Goal: Task Accomplishment & Management: Complete application form

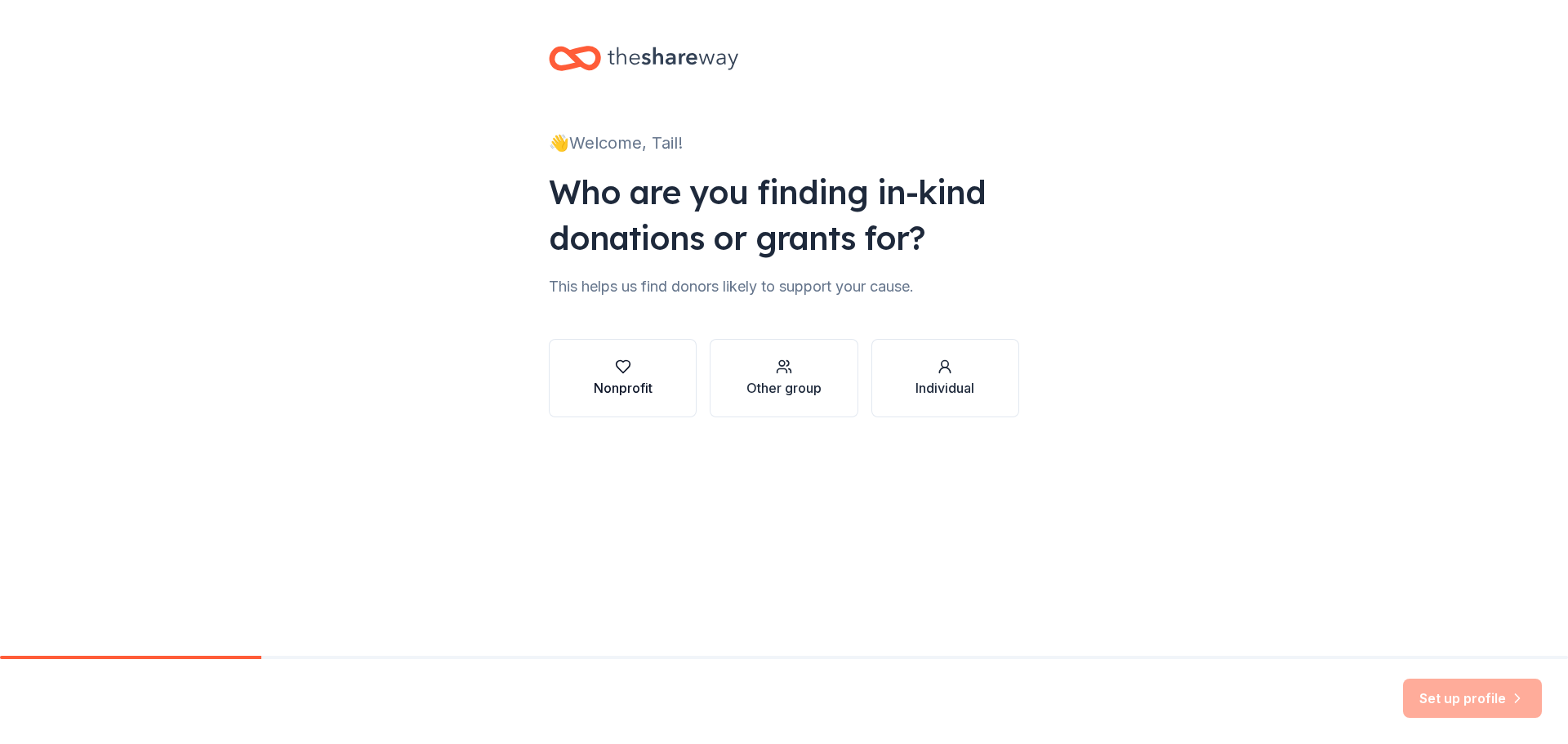
click at [654, 401] on button "Nonprofit" at bounding box center [623, 378] width 148 height 79
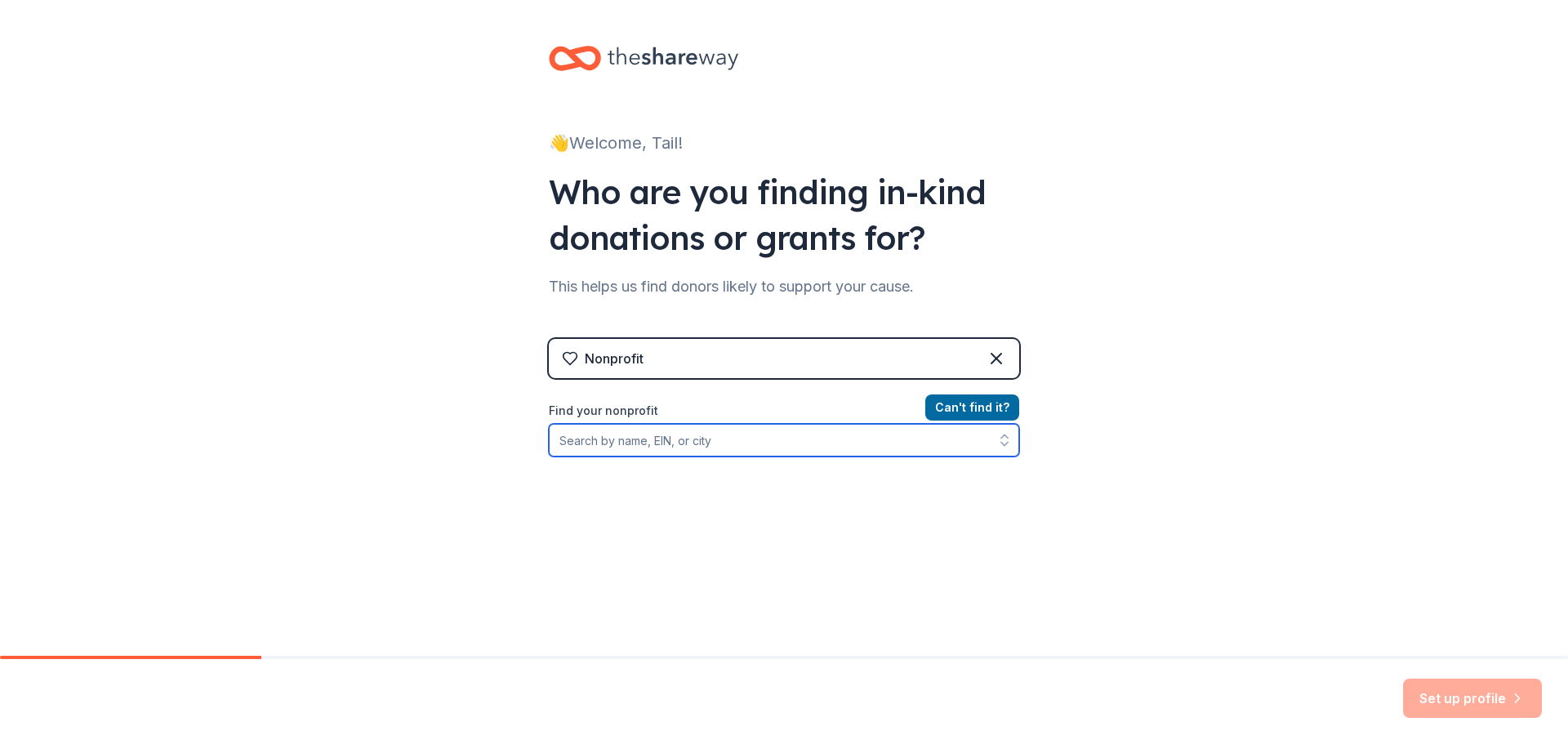
click at [674, 446] on input "Find your nonprofit" at bounding box center [784, 440] width 471 height 33
type input "Livonia, Mi"
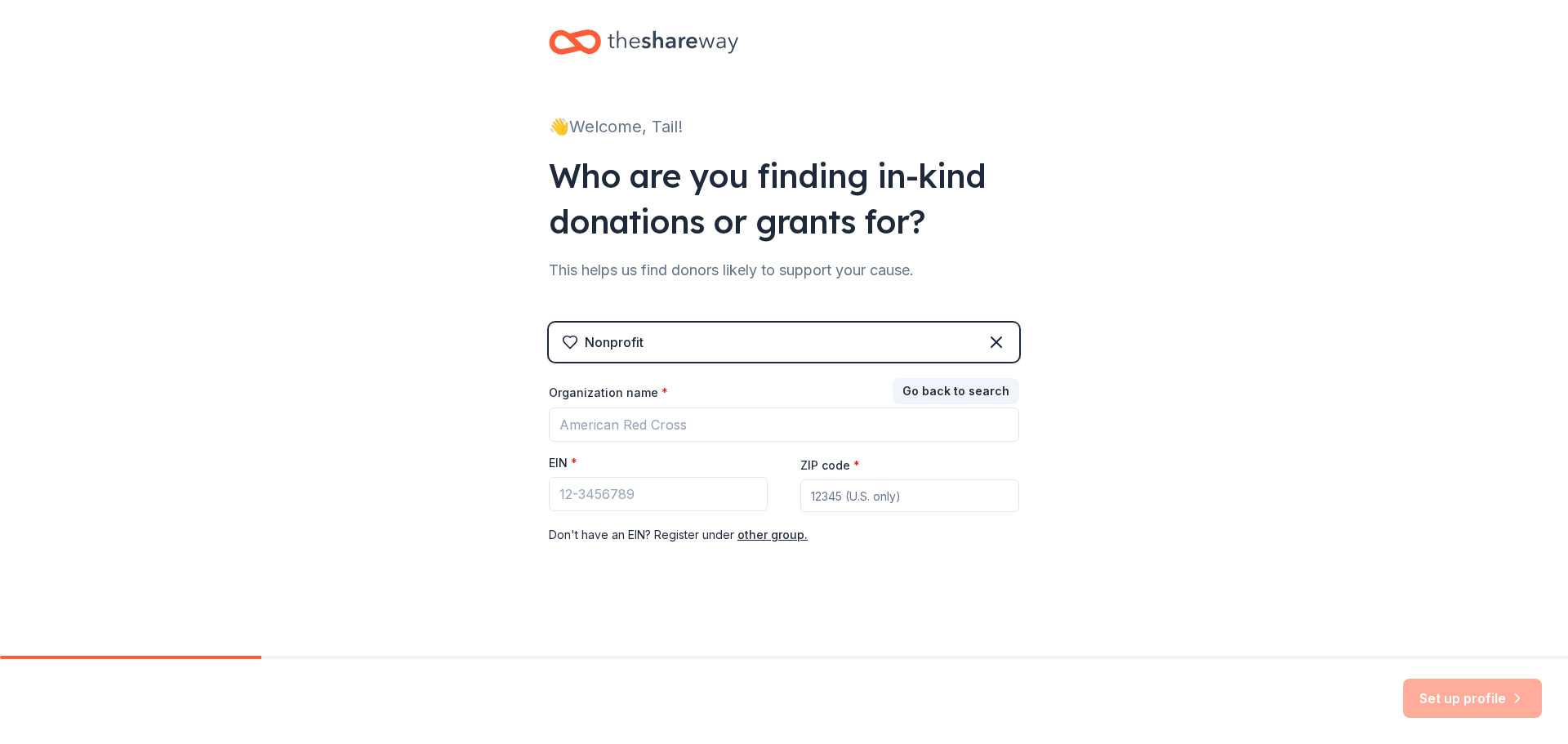
scroll to position [16, 0]
click at [649, 488] on input "EIN *" at bounding box center [658, 494] width 219 height 34
type input "[US_EMPLOYER_IDENTIFICATION_NUMBER]"
click at [837, 500] on input "ZIP code *" at bounding box center [910, 496] width 219 height 33
type input "48154"
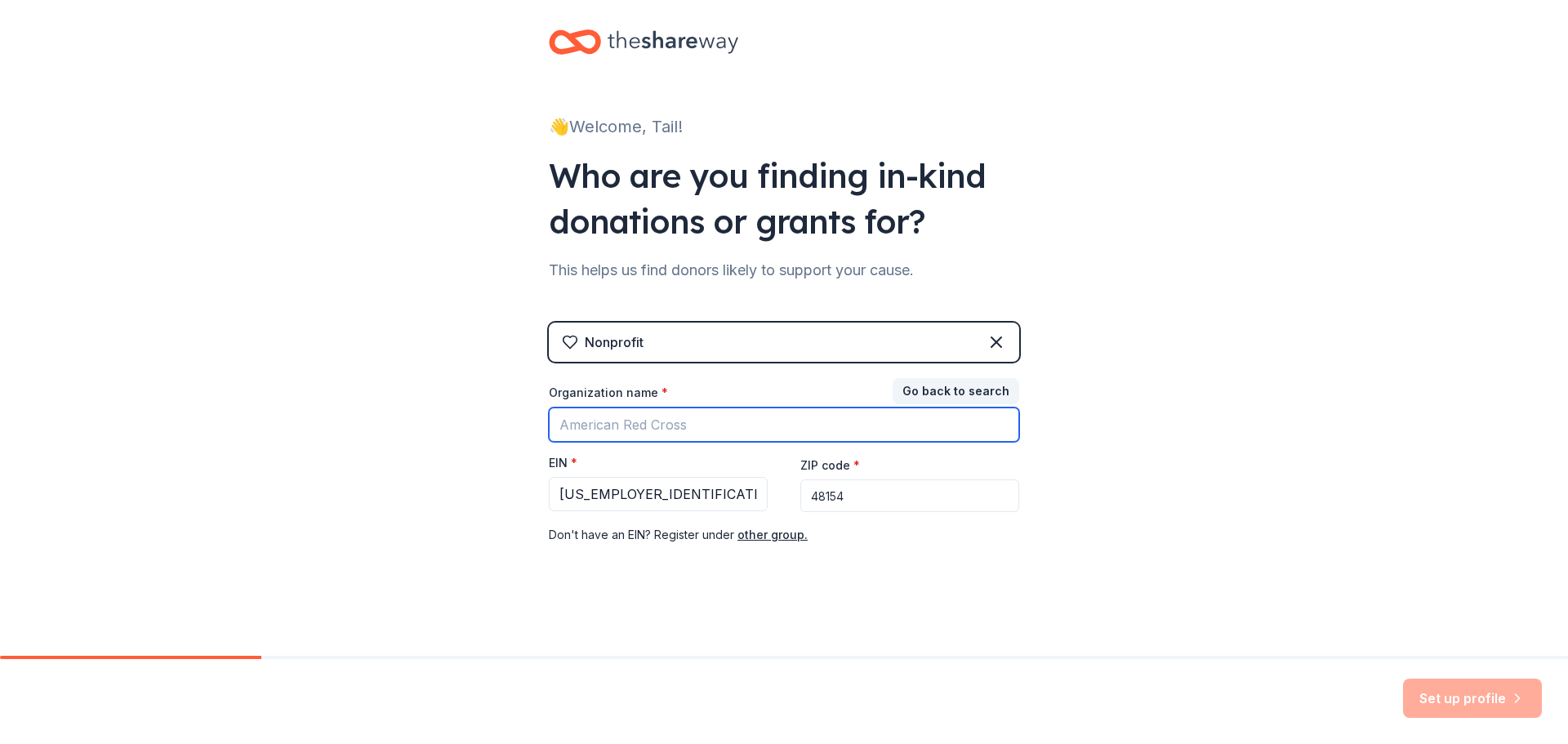
click at [793, 425] on input "Organization name *" at bounding box center [784, 425] width 471 height 34
type input "Tail Waggers 1990"
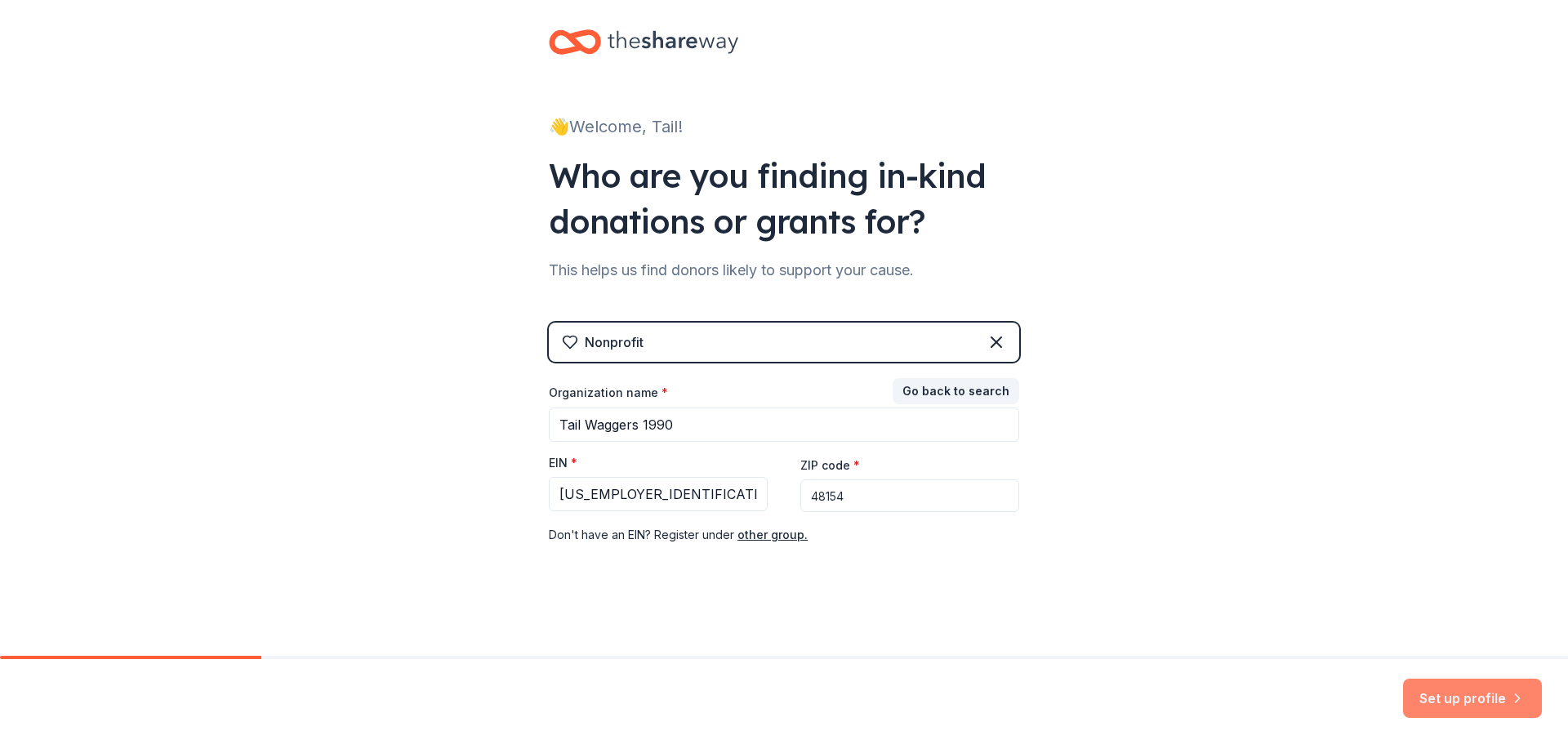
click at [1473, 698] on button "Set up profile" at bounding box center [1473, 698] width 139 height 39
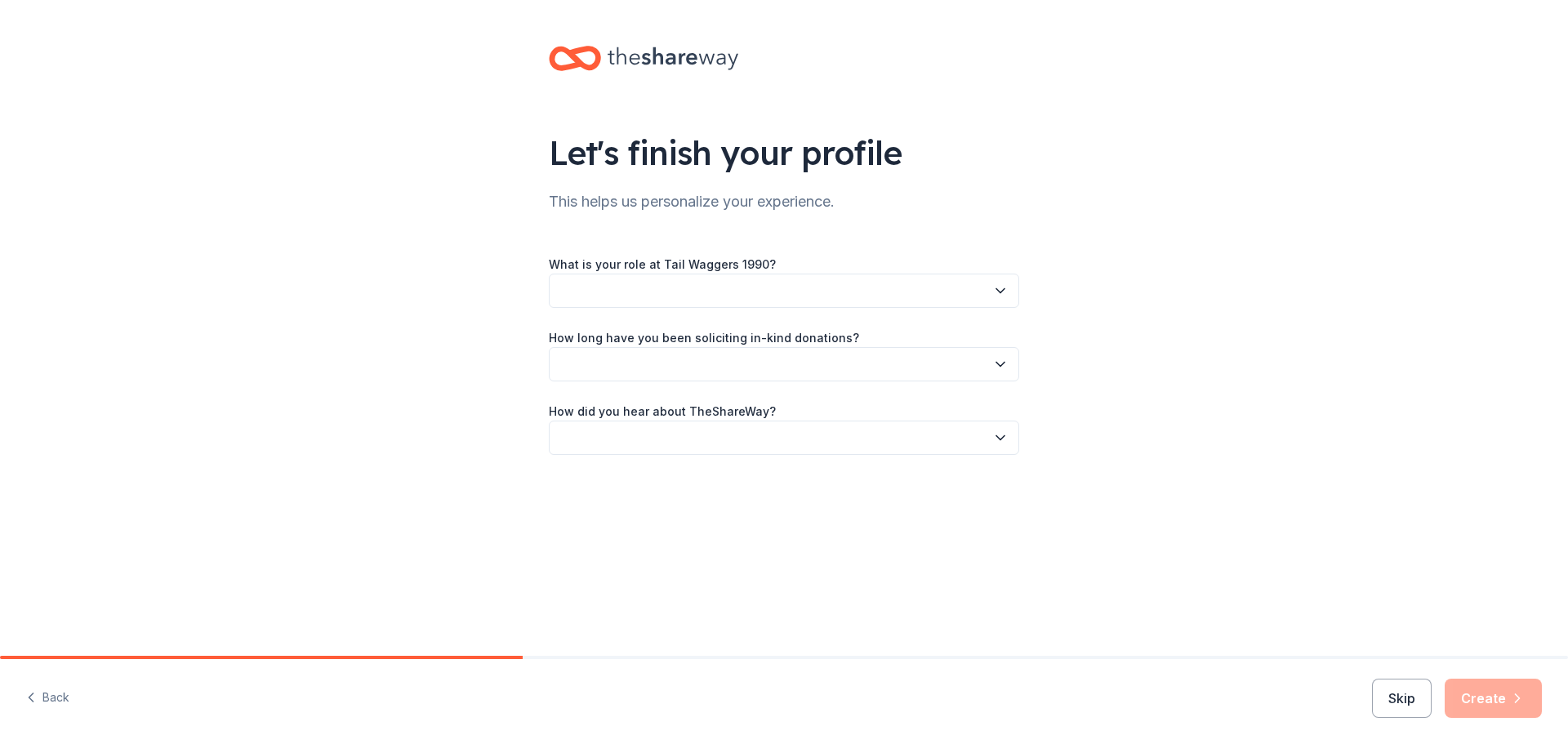
click at [1002, 296] on icon "button" at bounding box center [1000, 291] width 16 height 16
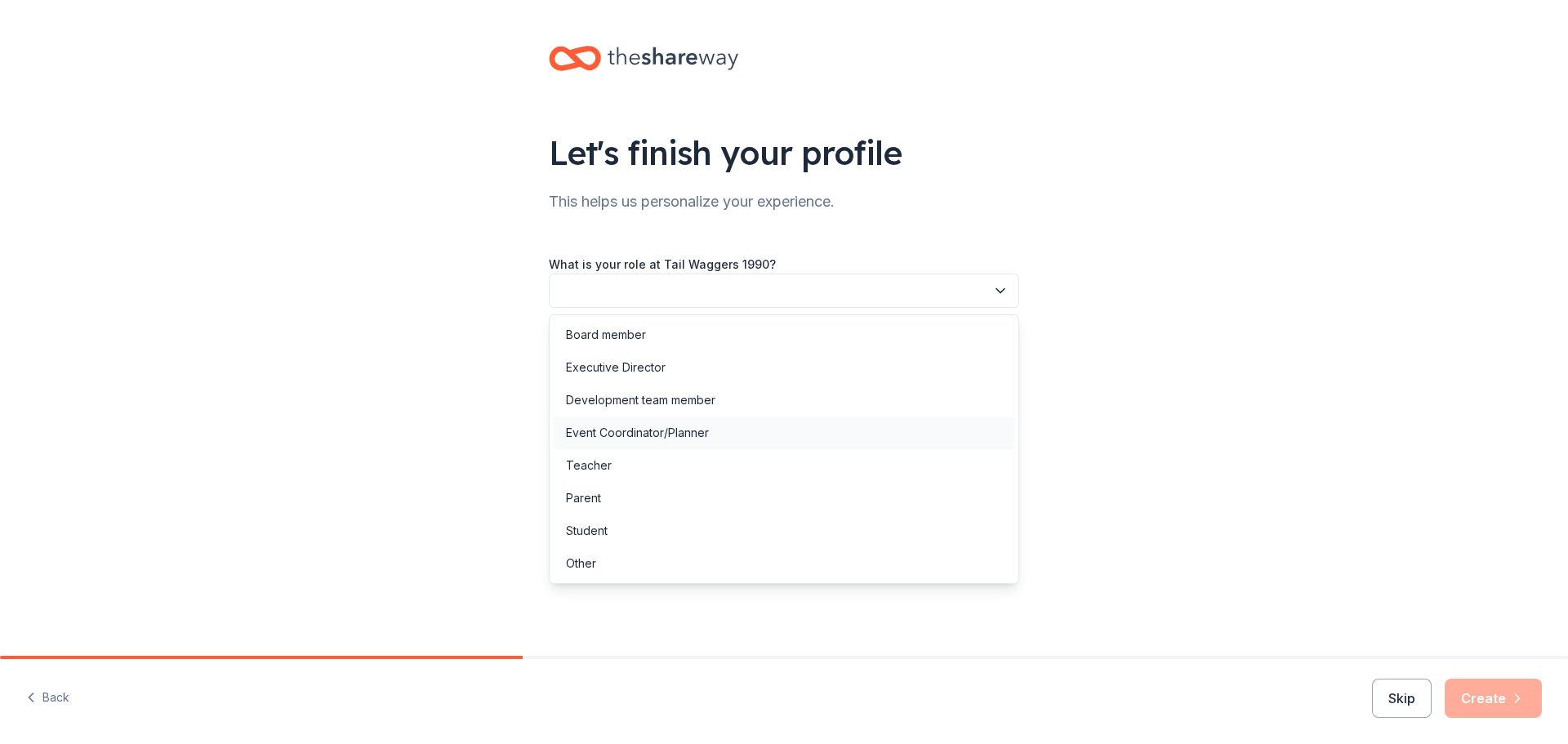
click at [744, 432] on div "Event Coordinator/Planner" at bounding box center [784, 433] width 463 height 33
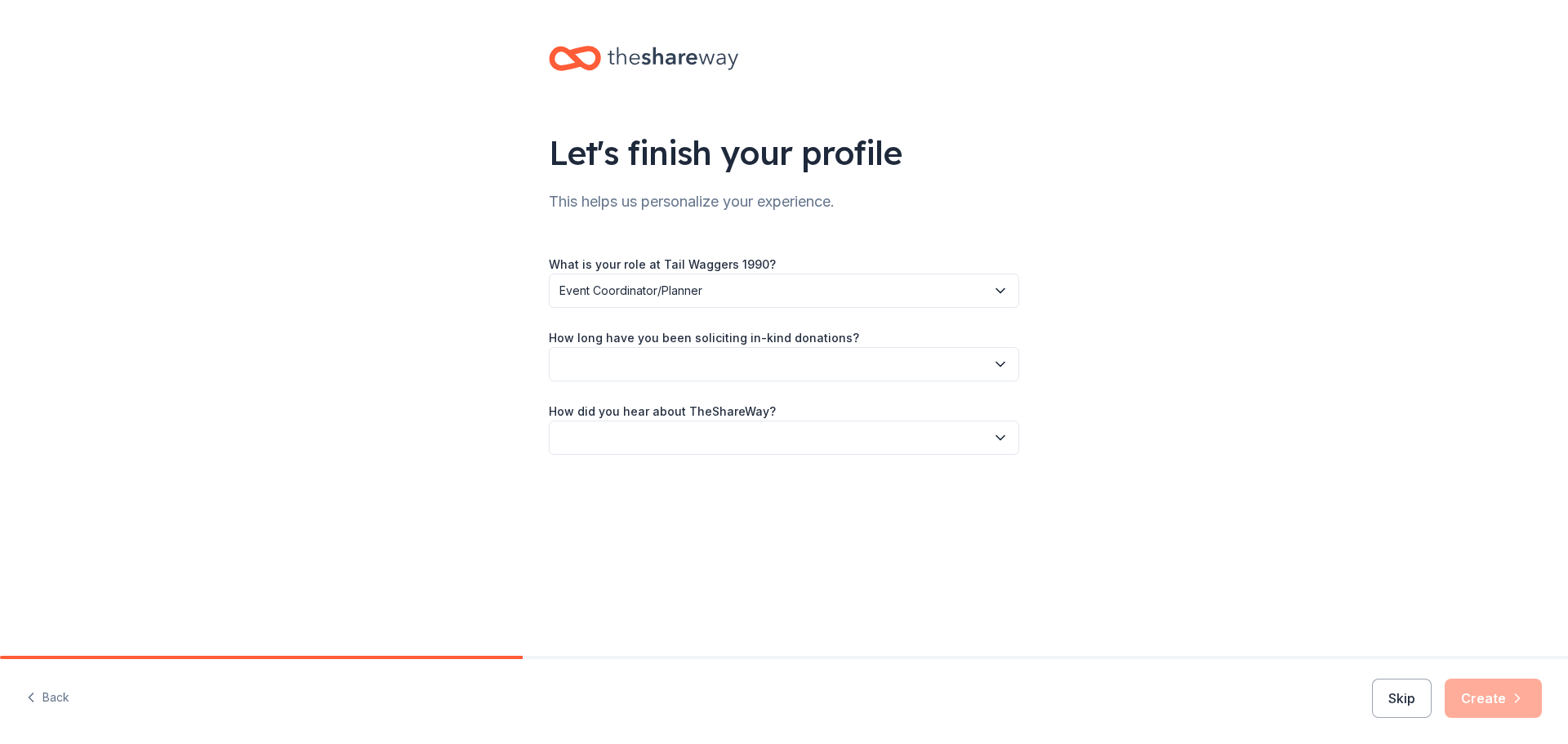
click at [693, 363] on button "button" at bounding box center [784, 364] width 471 height 34
click at [675, 410] on div "This is my first time!" at bounding box center [784, 409] width 463 height 33
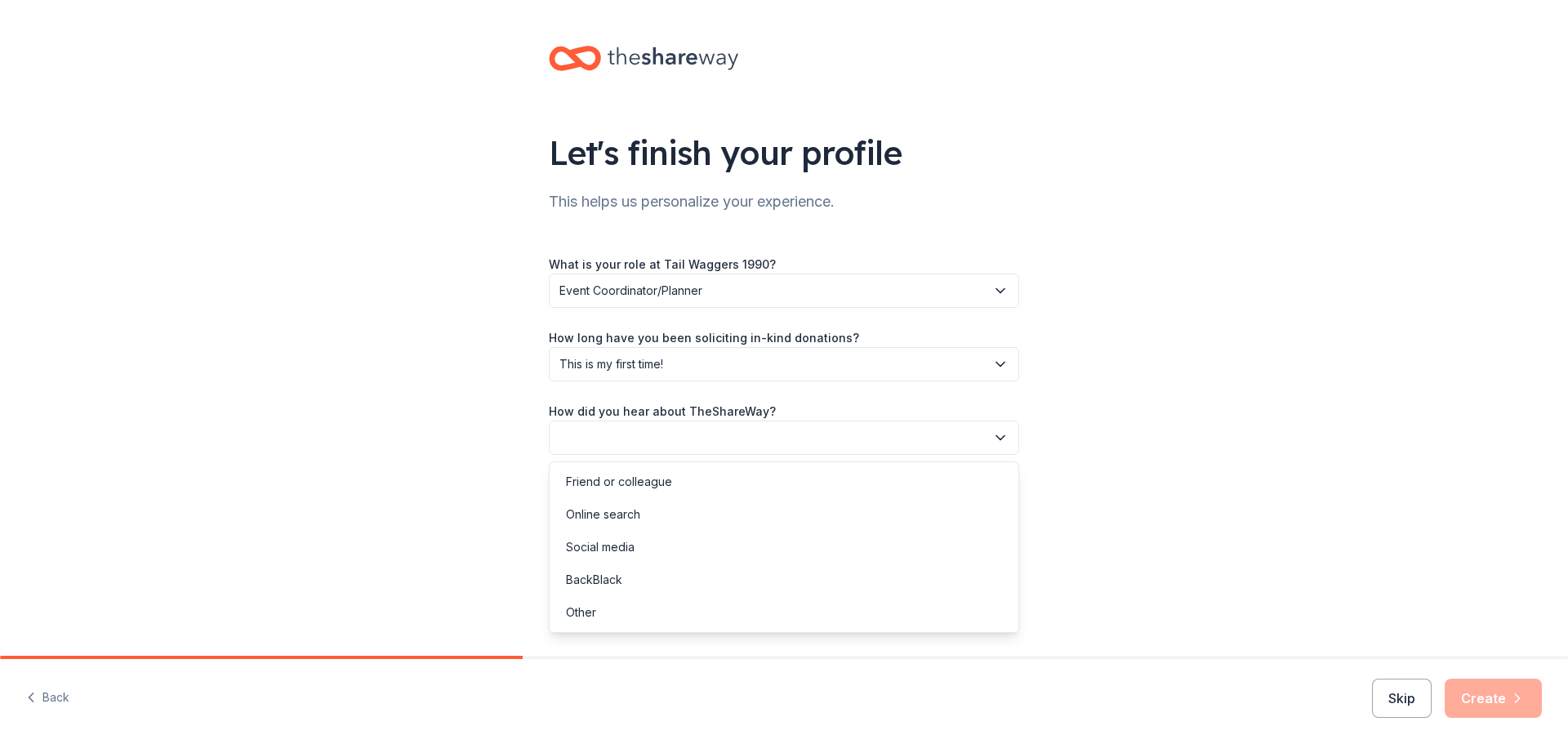
click at [662, 437] on button "button" at bounding box center [784, 438] width 471 height 34
click at [612, 615] on div "Other" at bounding box center [784, 613] width 463 height 33
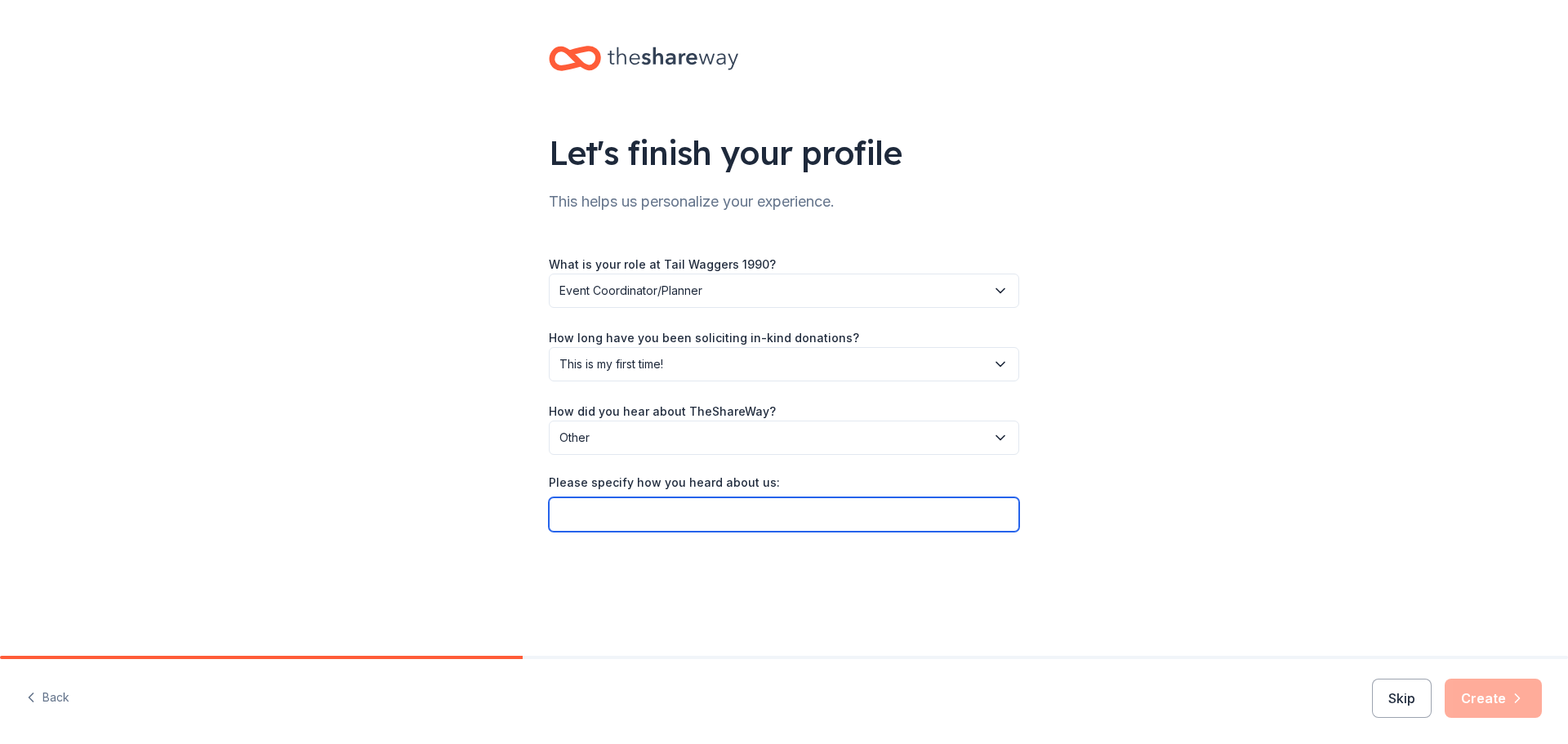
click at [681, 519] on input "Please specify how you heard about us:" at bounding box center [784, 514] width 471 height 34
type input "Founder email"
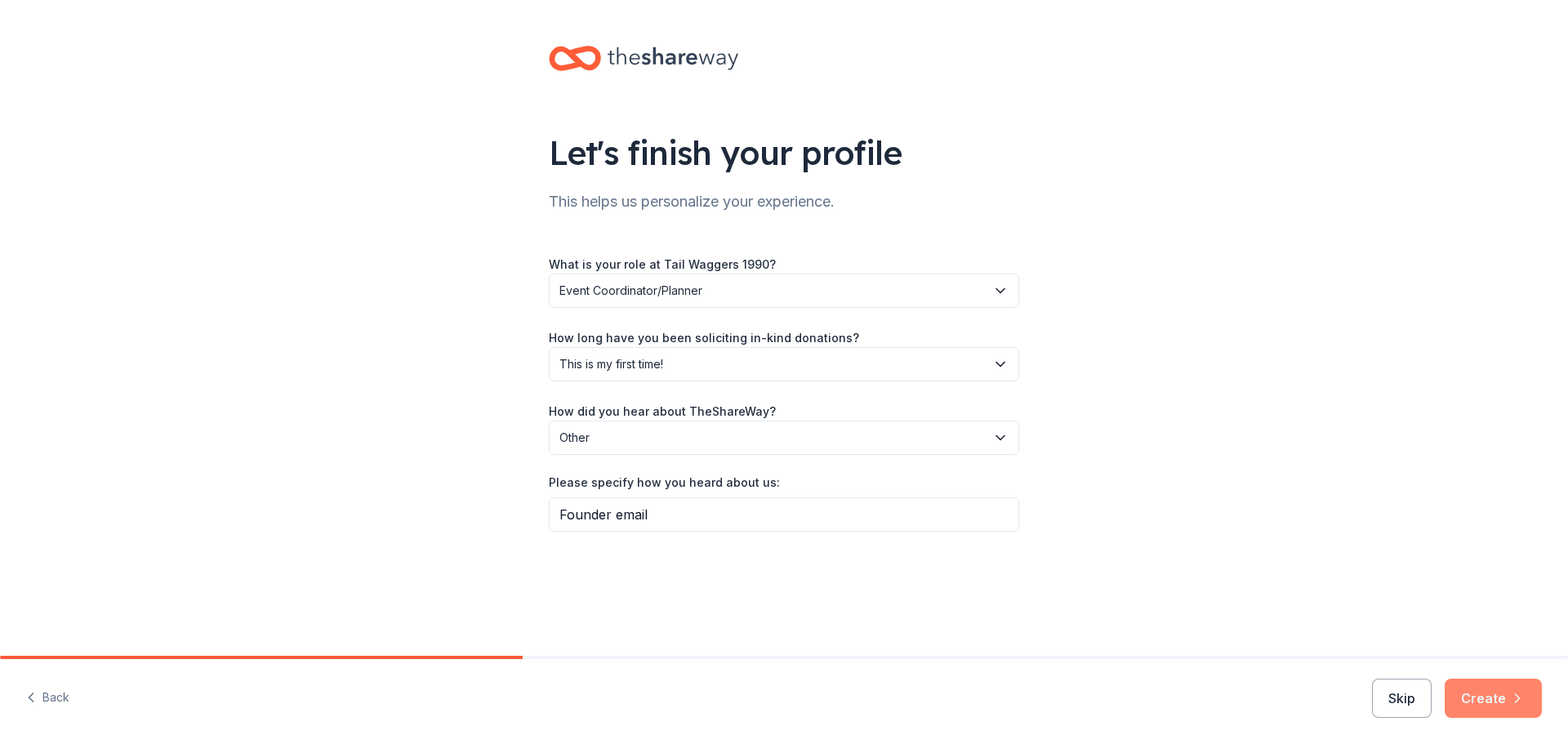
click at [1483, 707] on button "Create" at bounding box center [1494, 698] width 98 height 39
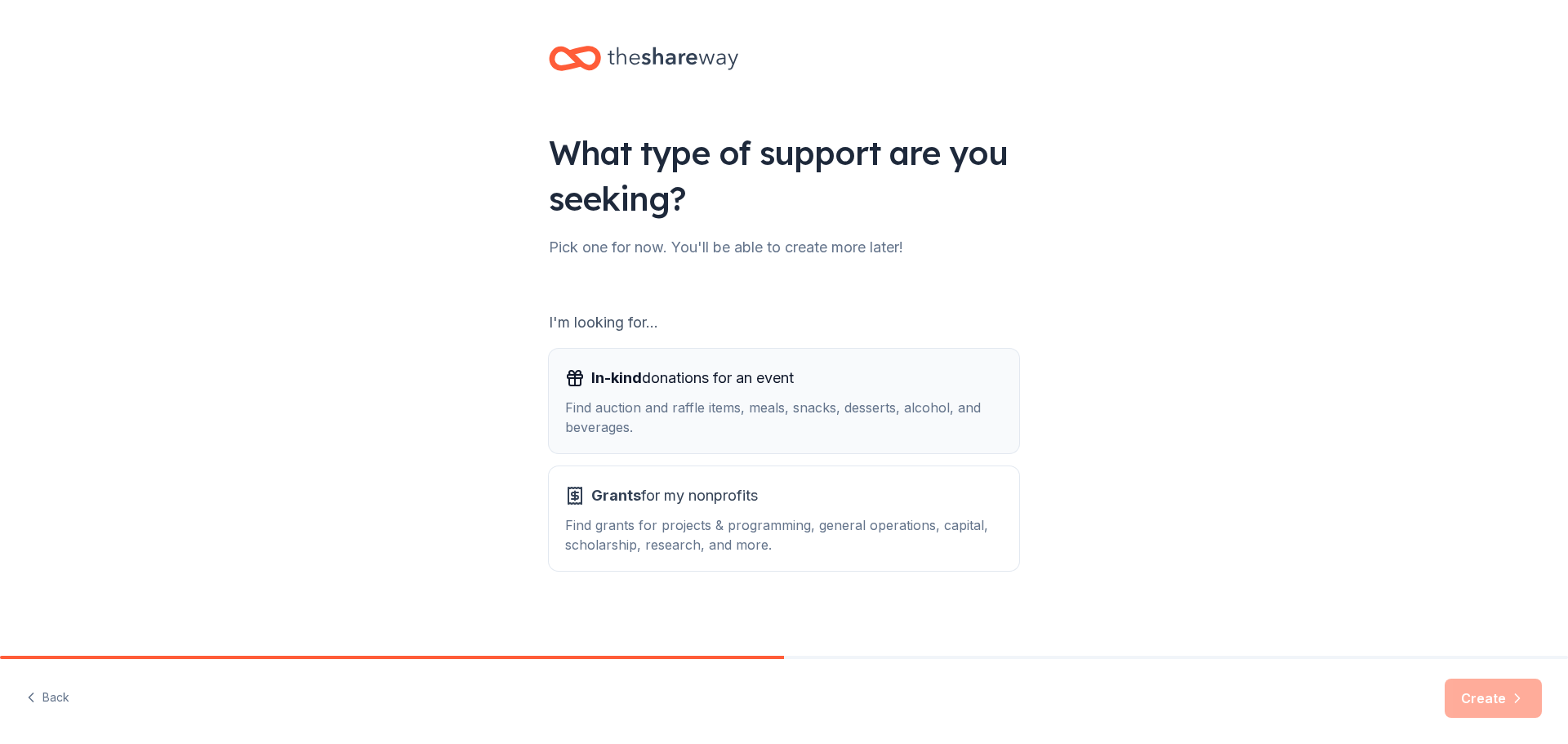
click at [862, 403] on div "Find auction and raffle items, meals, snacks, desserts, alcohol, and beverages." at bounding box center [784, 417] width 437 height 39
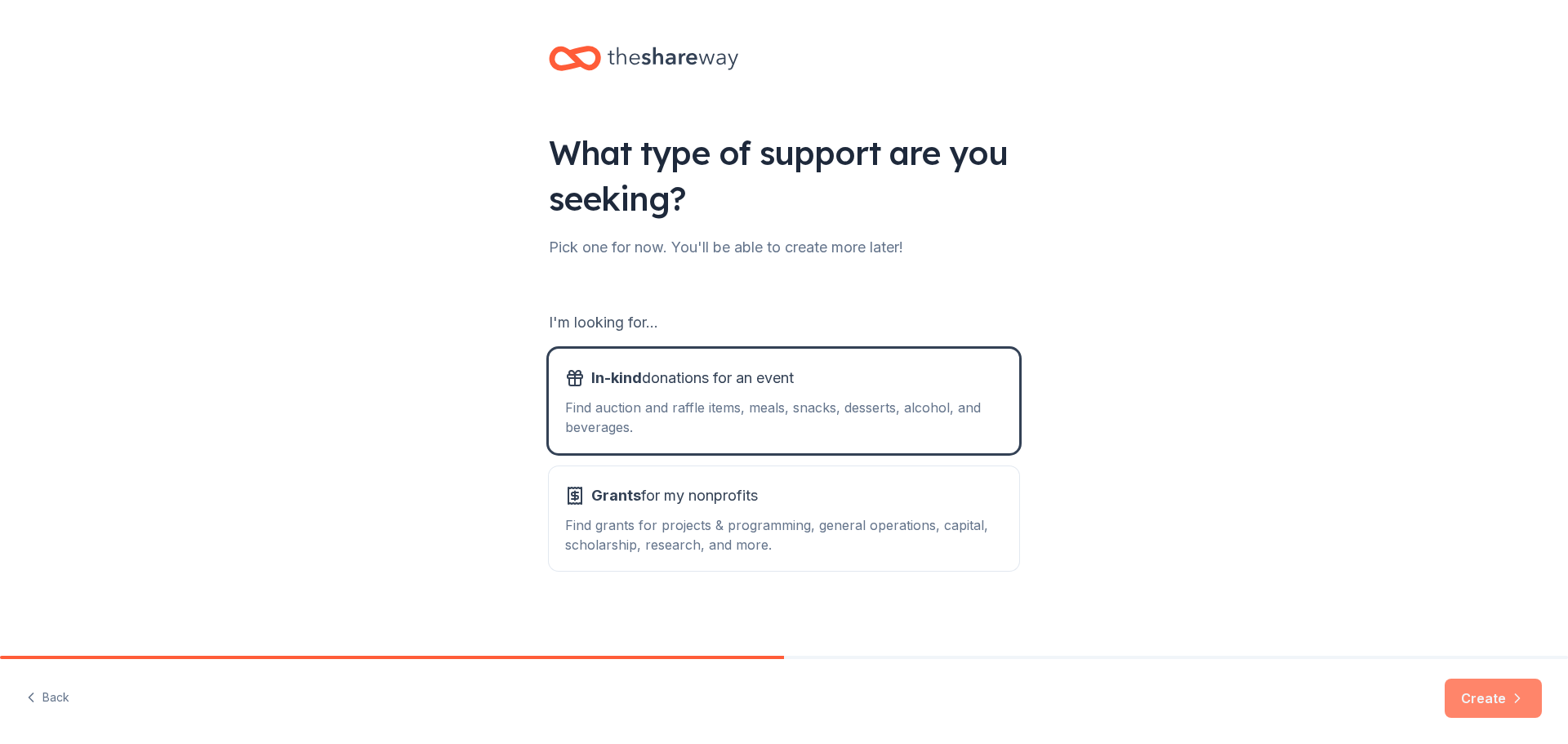
click at [1479, 703] on button "Create" at bounding box center [1494, 698] width 98 height 39
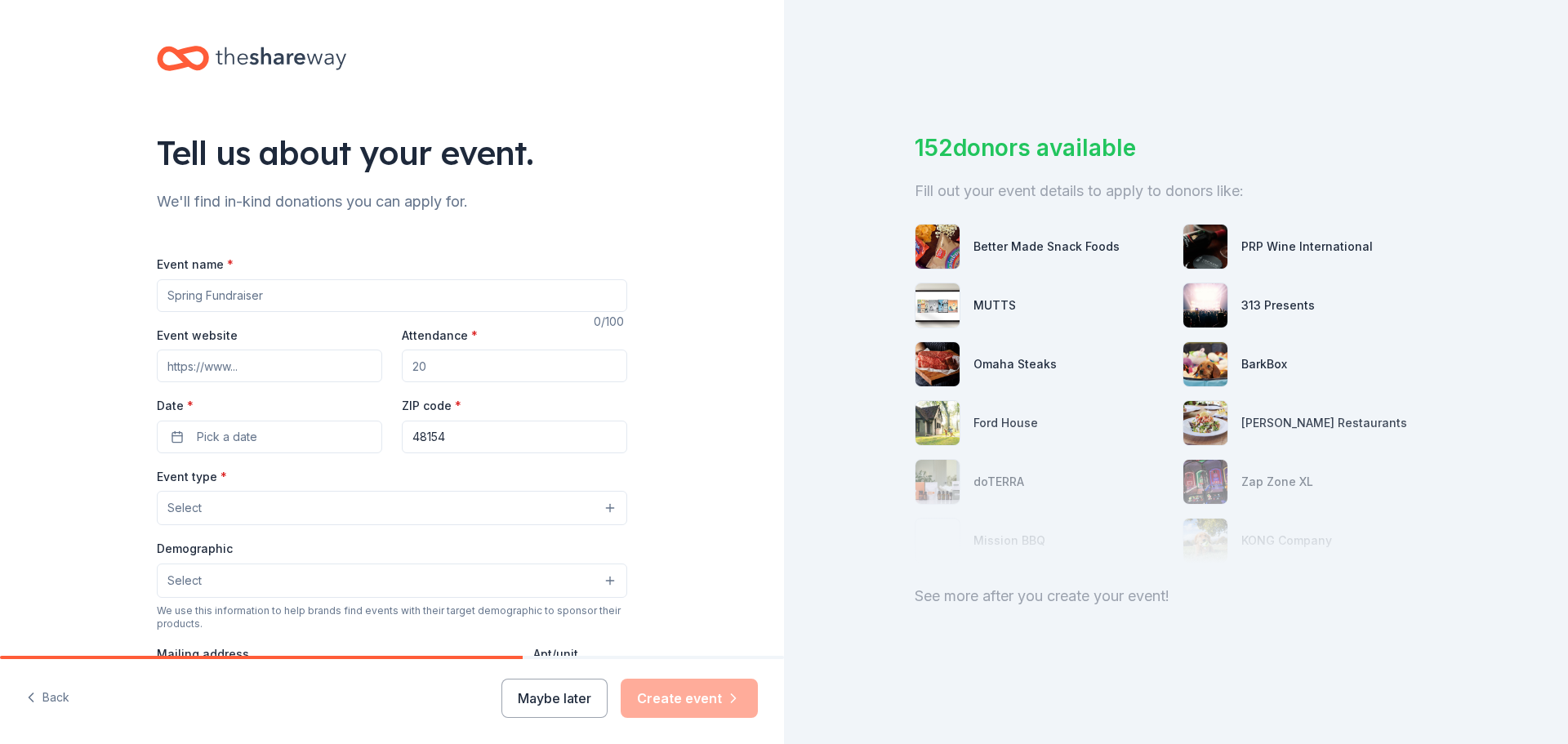
click at [296, 297] on input "Event name *" at bounding box center [392, 296] width 471 height 33
type input "Tail Wagger's Bowl"
click at [315, 365] on input "Event website" at bounding box center [269, 366] width 225 height 33
click at [461, 364] on input "Attendance *" at bounding box center [514, 366] width 225 height 33
drag, startPoint x: 439, startPoint y: 369, endPoint x: 402, endPoint y: 370, distance: 37.0
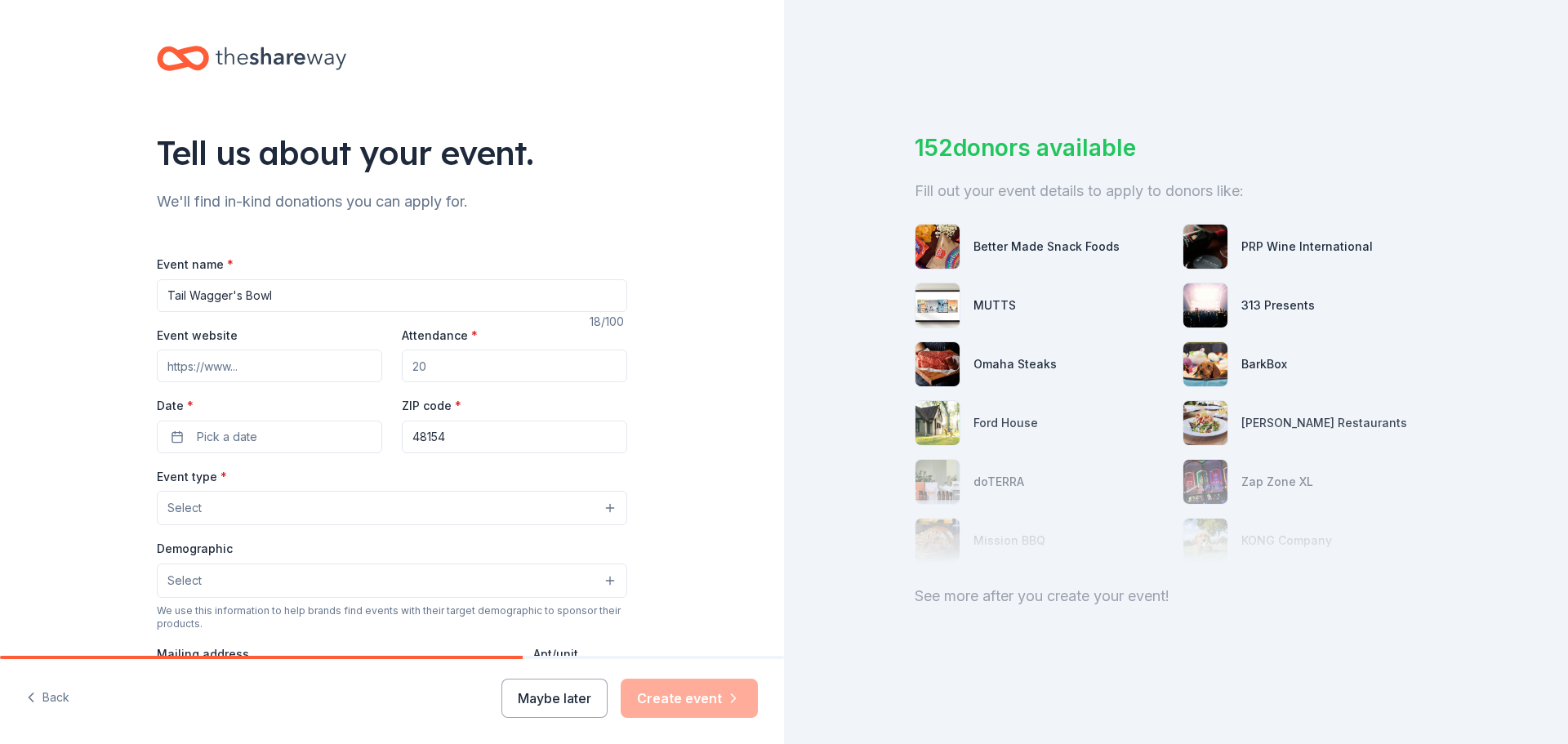
click at [402, 370] on input "Attendance *" at bounding box center [514, 366] width 225 height 33
type input "125"
click at [281, 429] on button "Pick a date" at bounding box center [269, 437] width 225 height 33
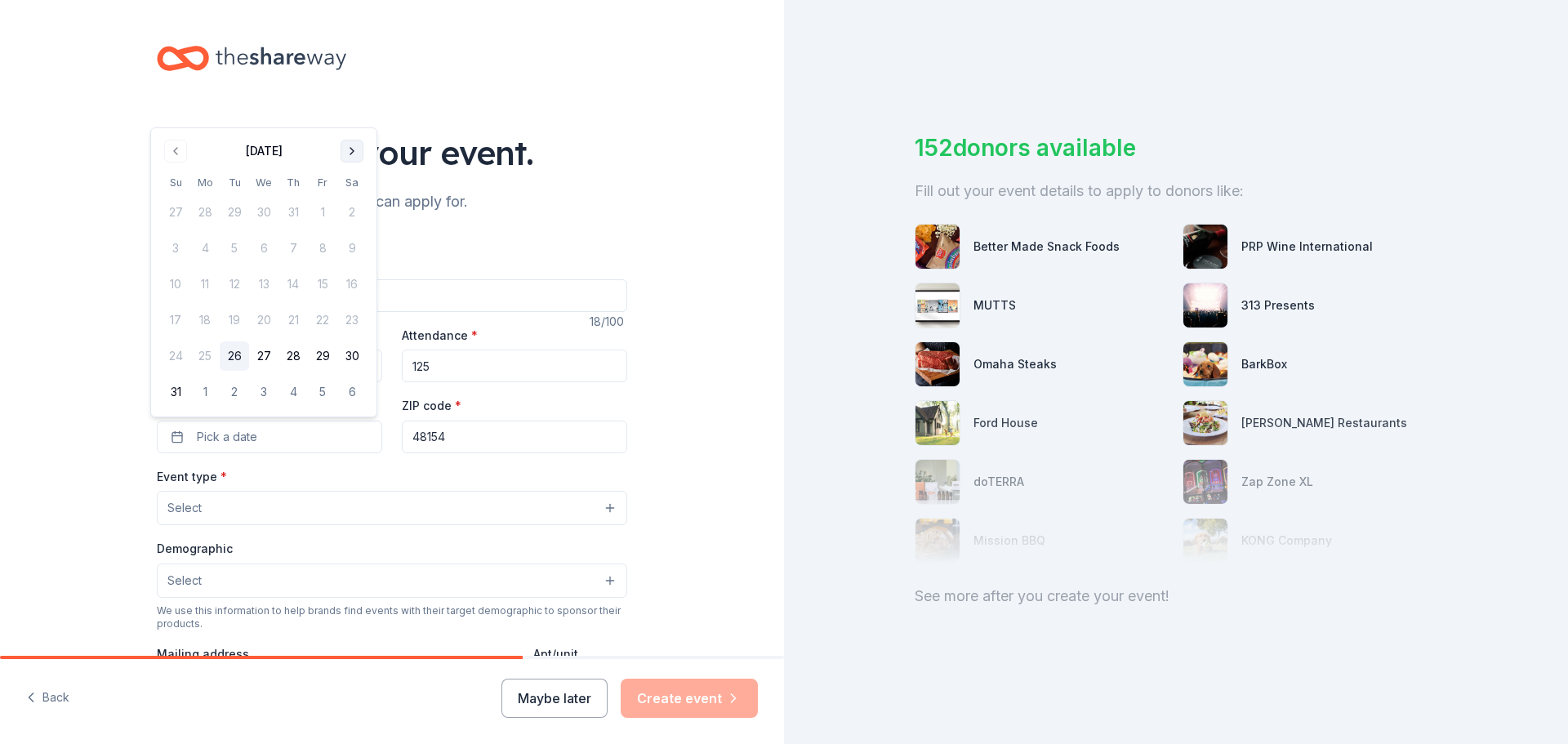
click at [352, 144] on button "Go to next month" at bounding box center [352, 151] width 23 height 23
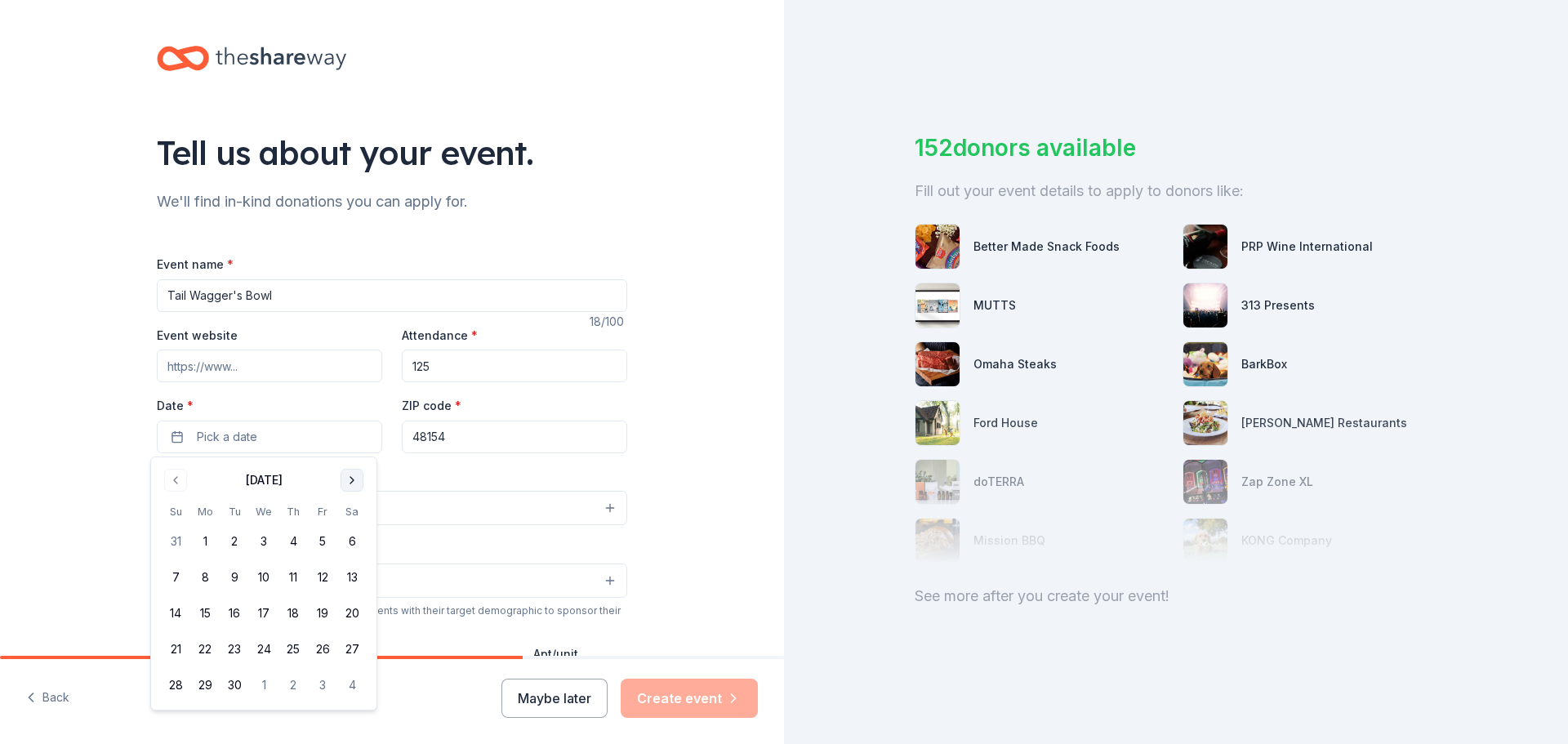
click at [349, 473] on button "Go to next month" at bounding box center [352, 480] width 23 height 23
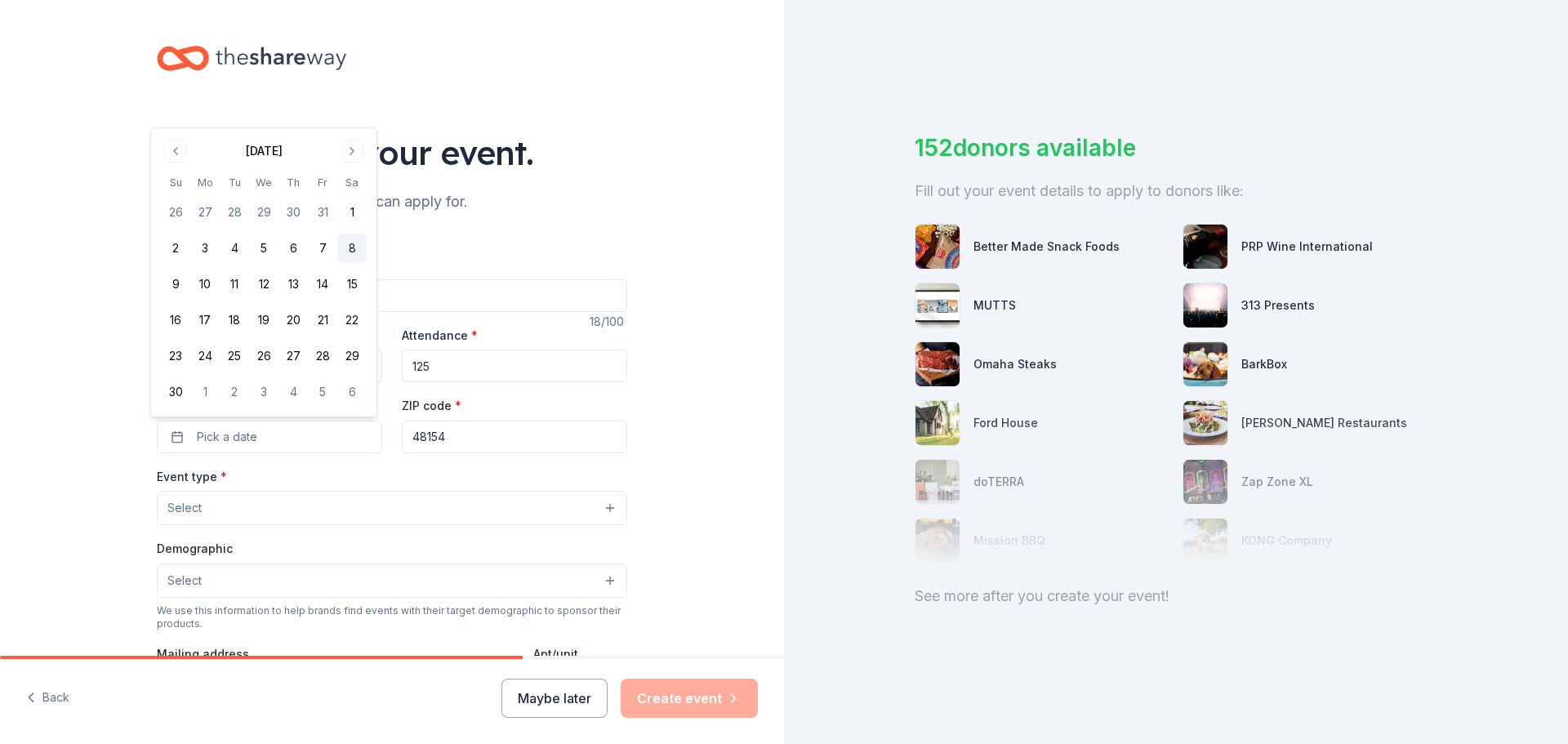
click at [345, 242] on button "8" at bounding box center [352, 248] width 30 height 30
click at [472, 438] on input "48154" at bounding box center [514, 437] width 225 height 33
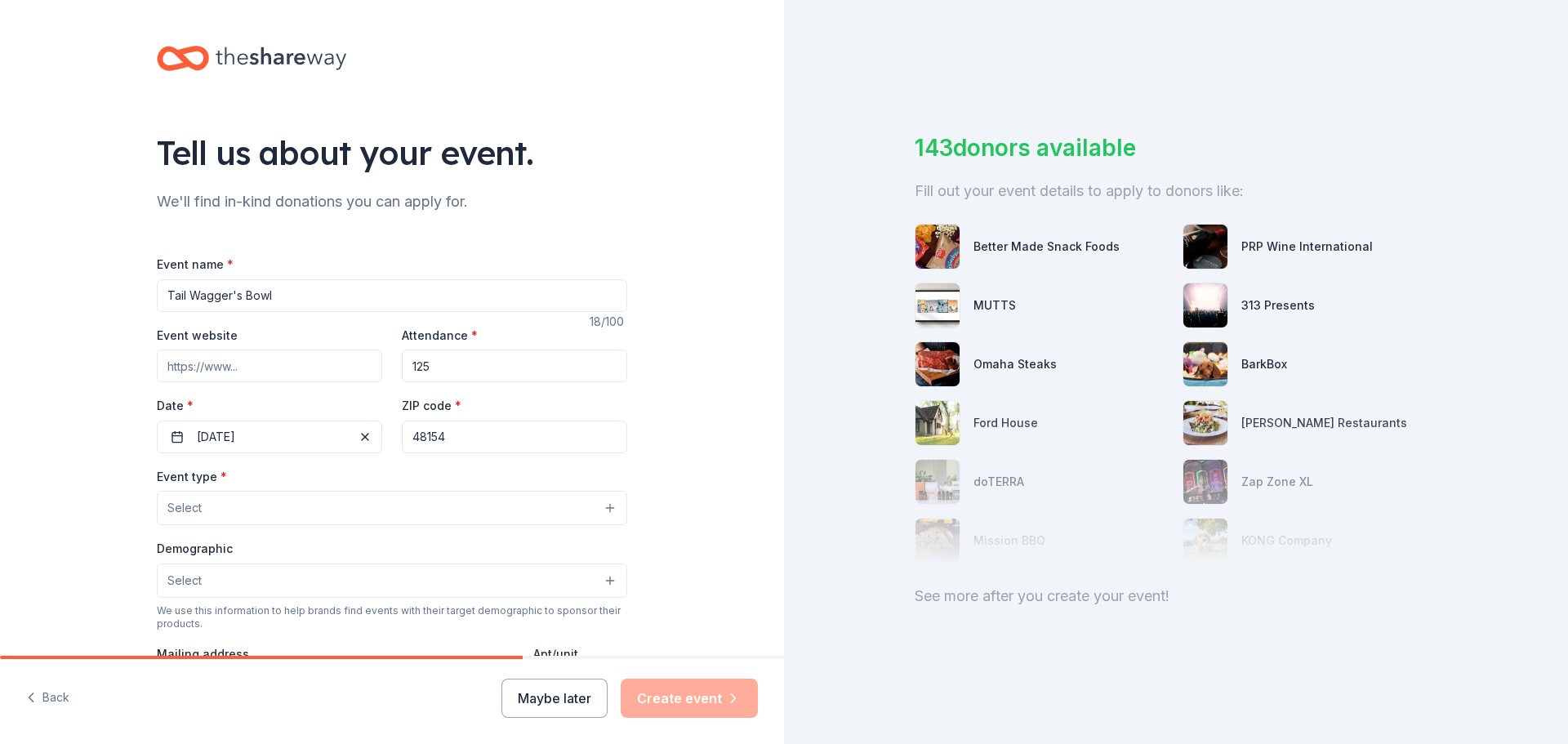
click at [335, 503] on button "Select" at bounding box center [392, 508] width 471 height 34
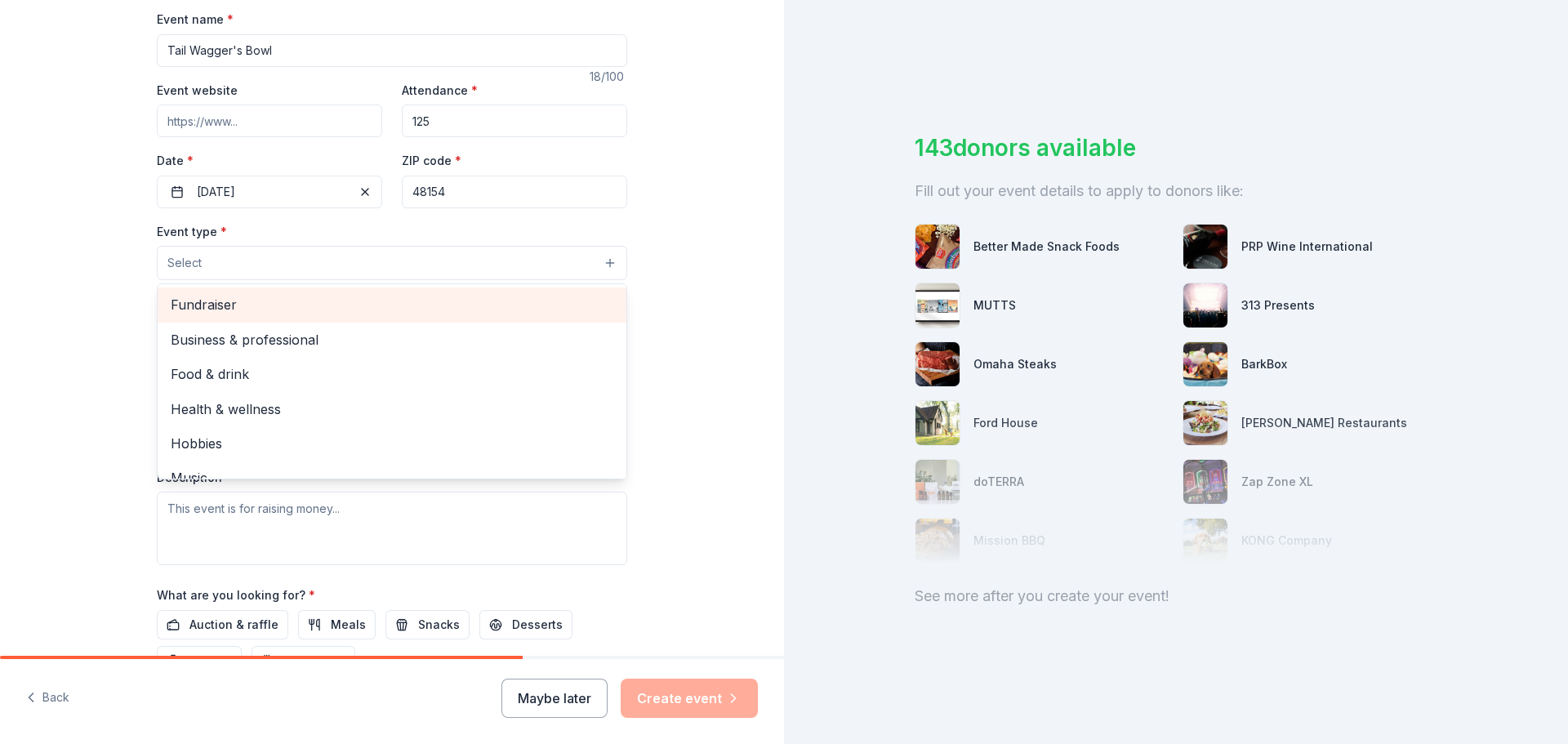
click at [268, 311] on span "Fundraiser" at bounding box center [392, 304] width 443 height 21
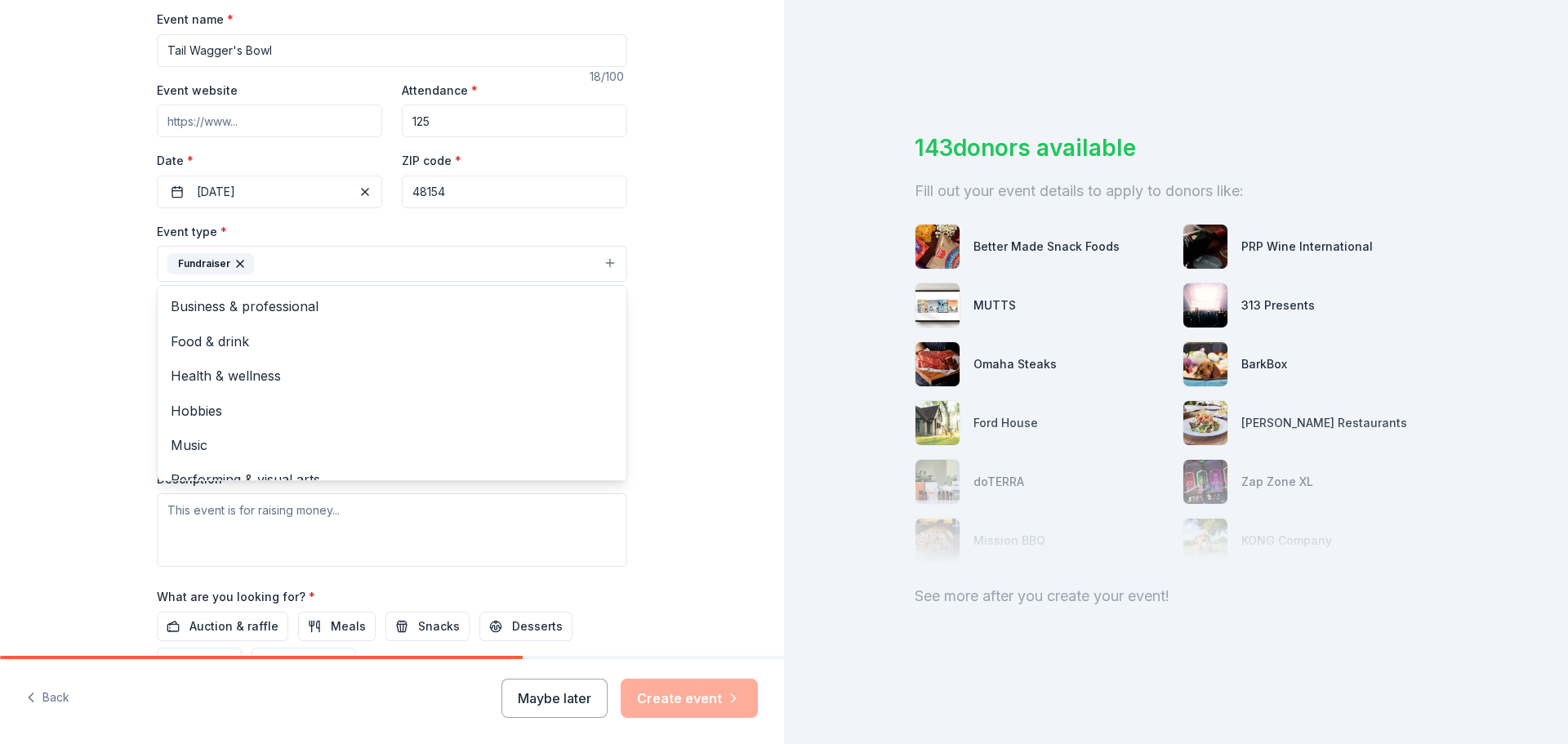
click at [699, 388] on div "Tell us about your event. We'll find in-kind donations you can apply for. Event…" at bounding box center [392, 299] width 784 height 1089
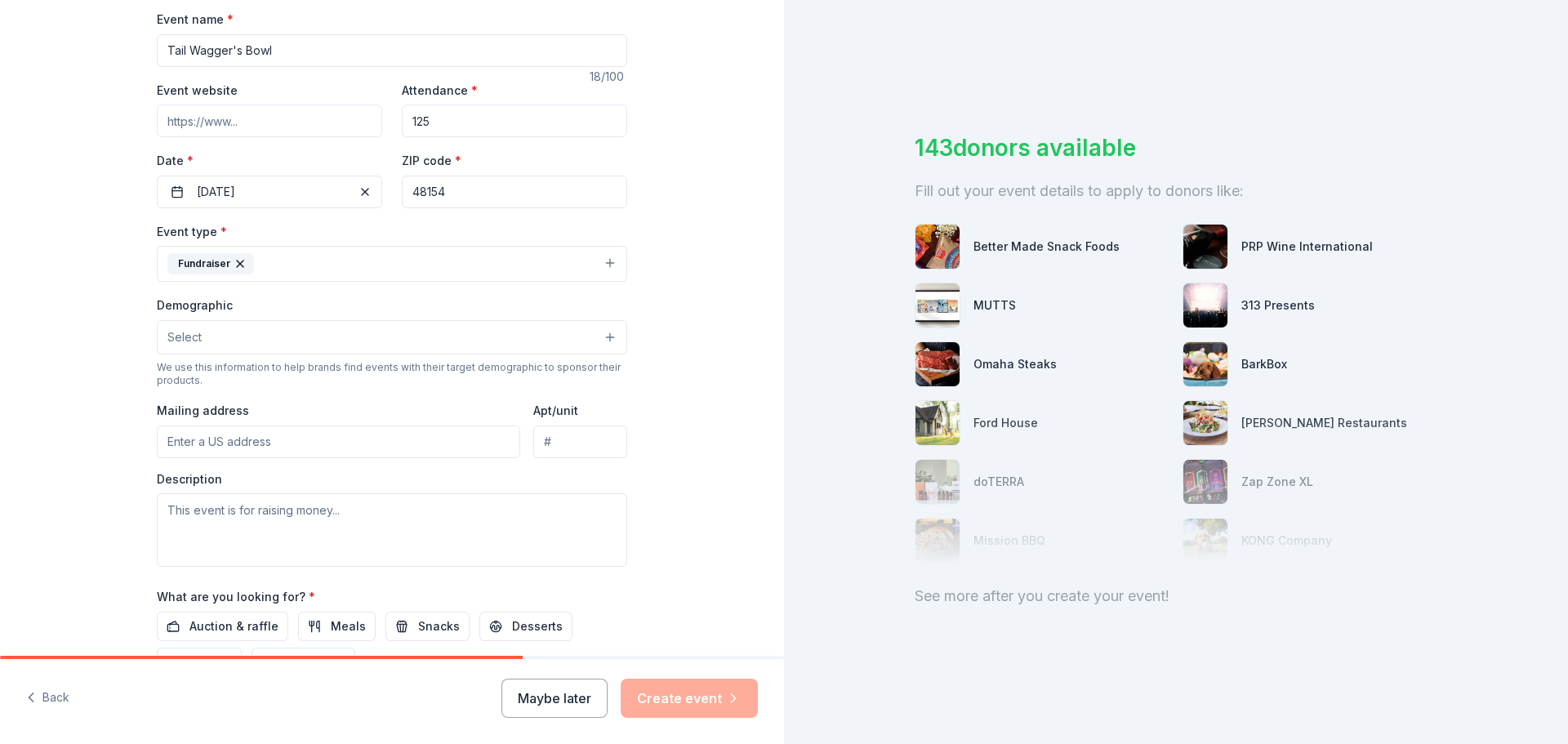
click at [437, 259] on button "Fundraiser" at bounding box center [392, 264] width 471 height 36
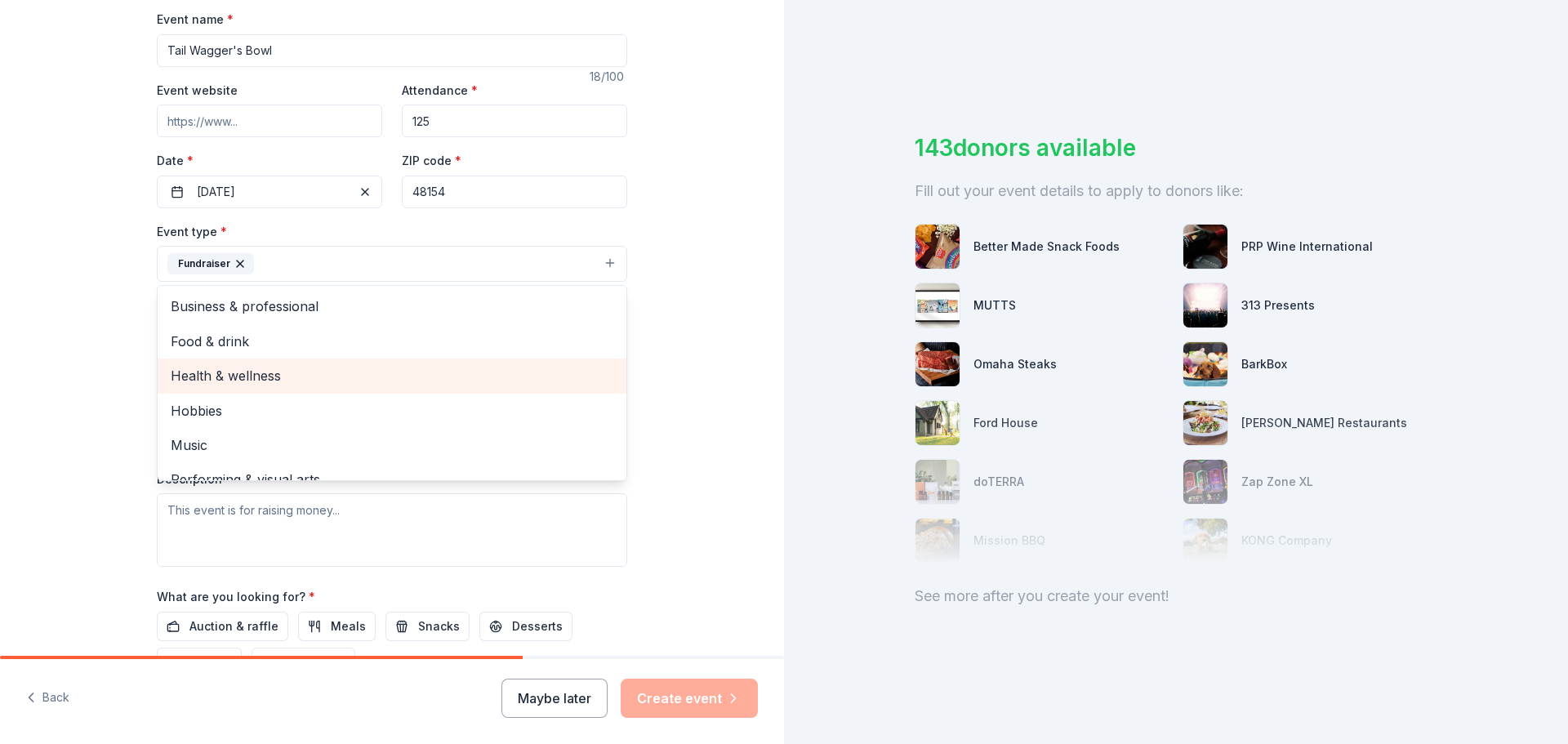
scroll to position [20, 0]
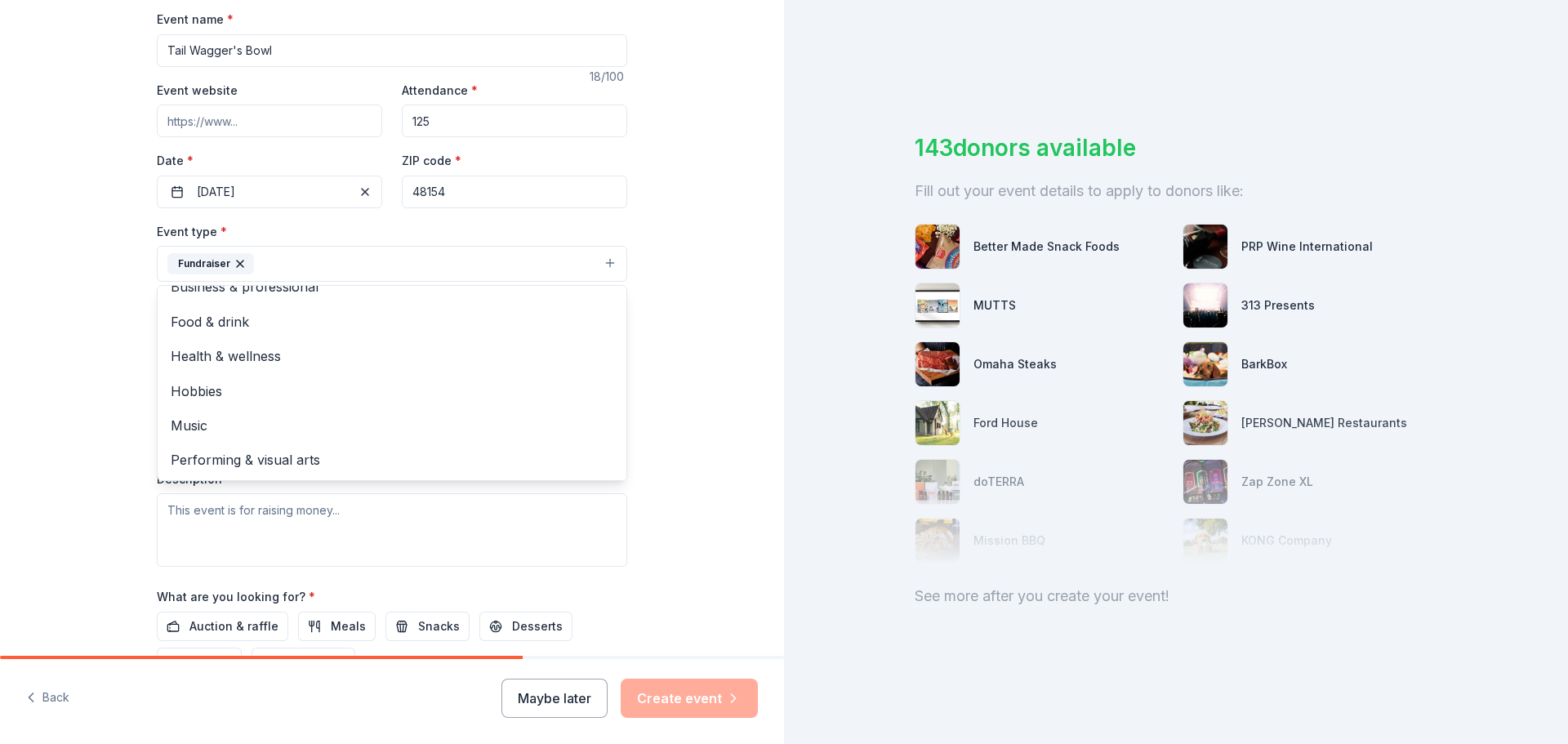
click at [689, 373] on div "Tell us about your event. We'll find in-kind donations you can apply for. Event…" at bounding box center [392, 299] width 784 height 1089
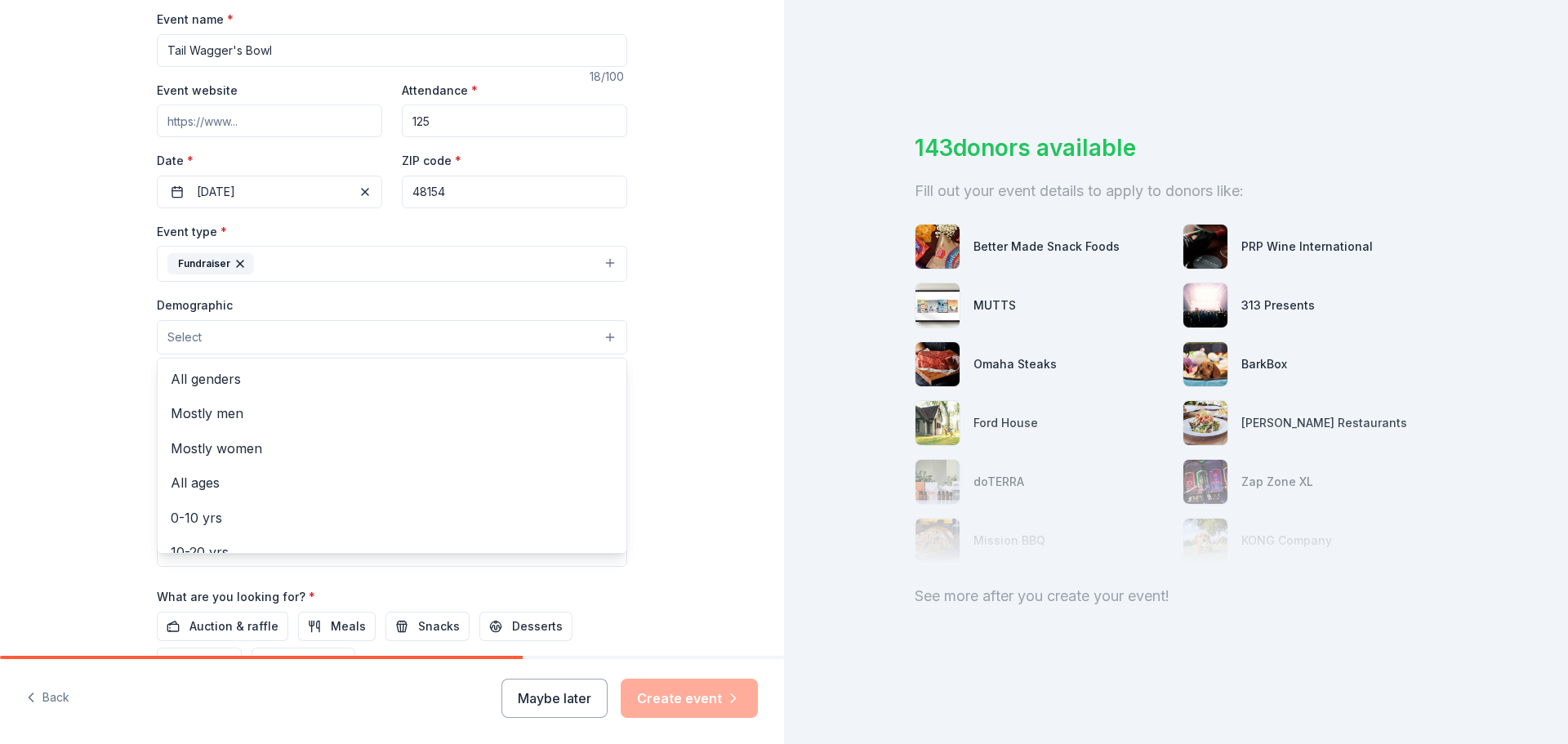
click at [310, 335] on button "Select" at bounding box center [392, 337] width 471 height 34
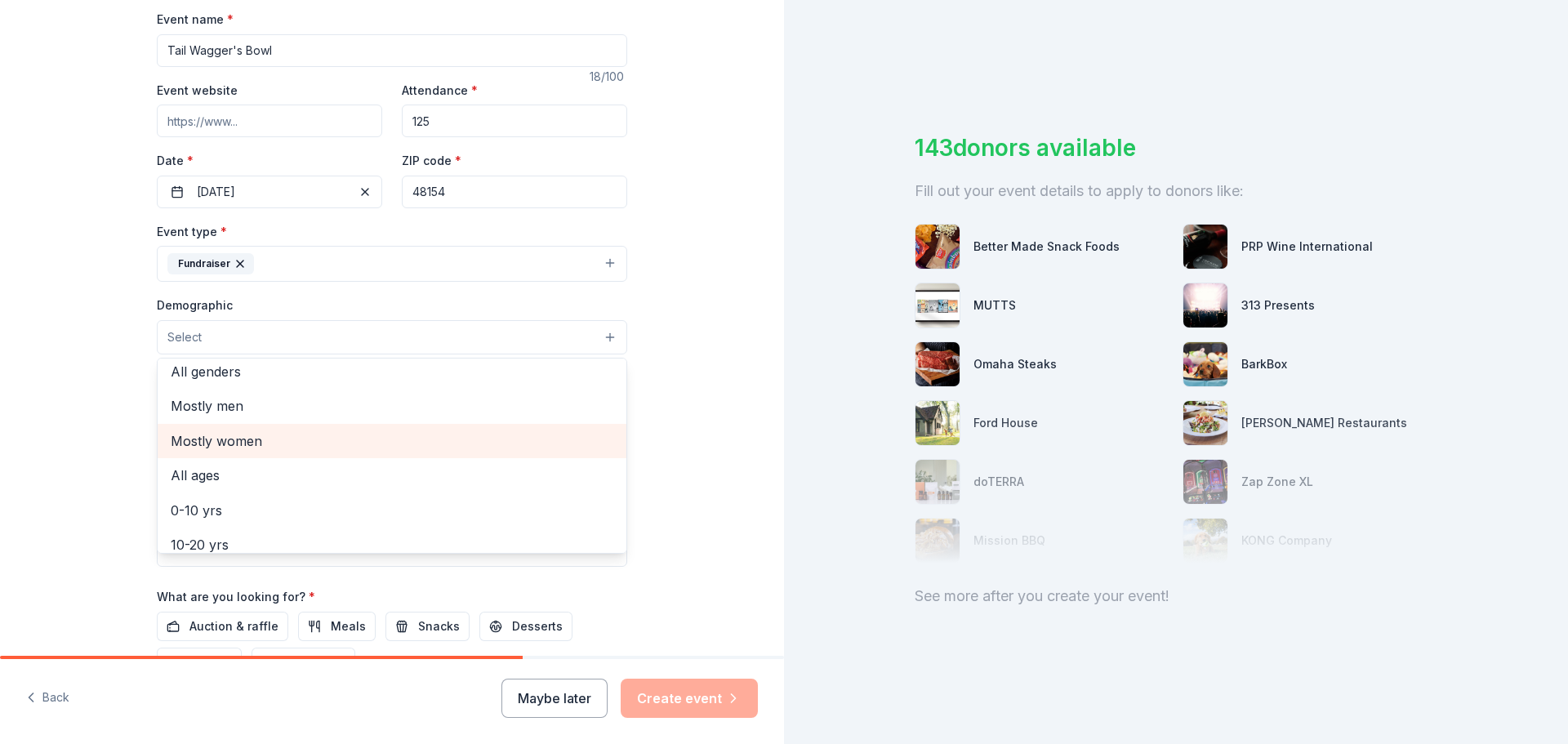
scroll to position [0, 0]
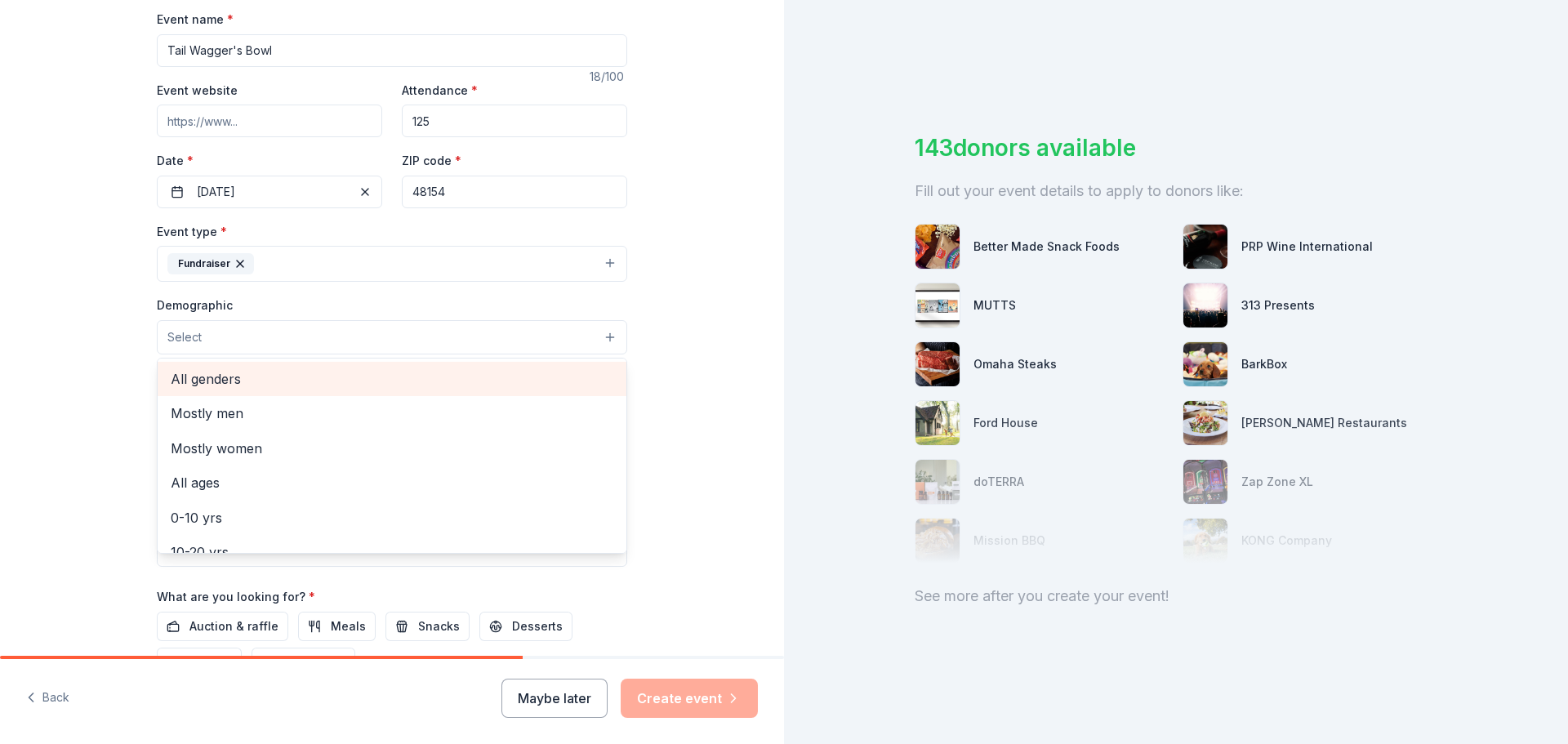
click at [230, 386] on span "All genders" at bounding box center [392, 379] width 443 height 21
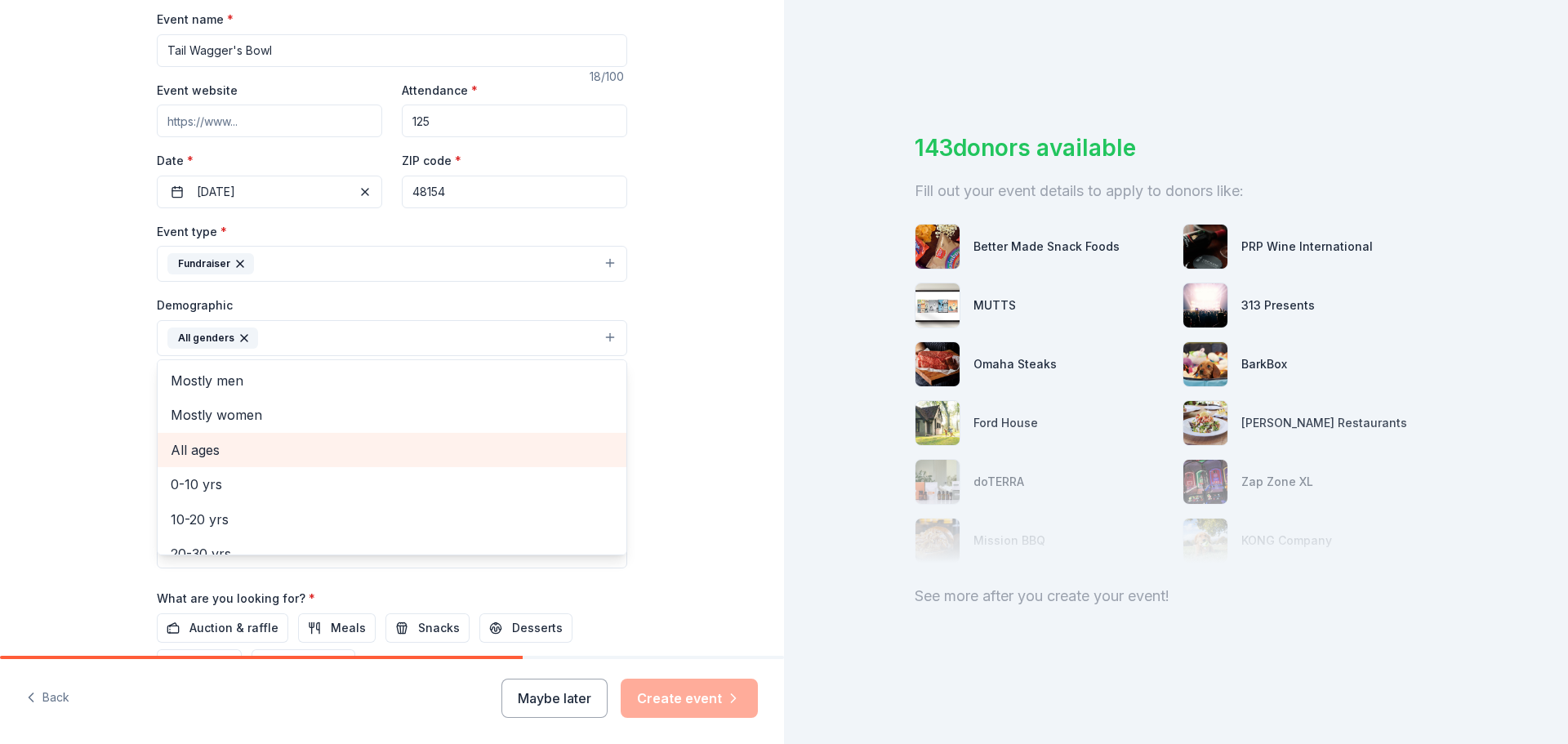
click at [239, 456] on span "All ages" at bounding box center [392, 449] width 443 height 21
click at [663, 404] on div "Tell us about your event. We'll find in-kind donations you can apply for. Event…" at bounding box center [392, 300] width 784 height 1091
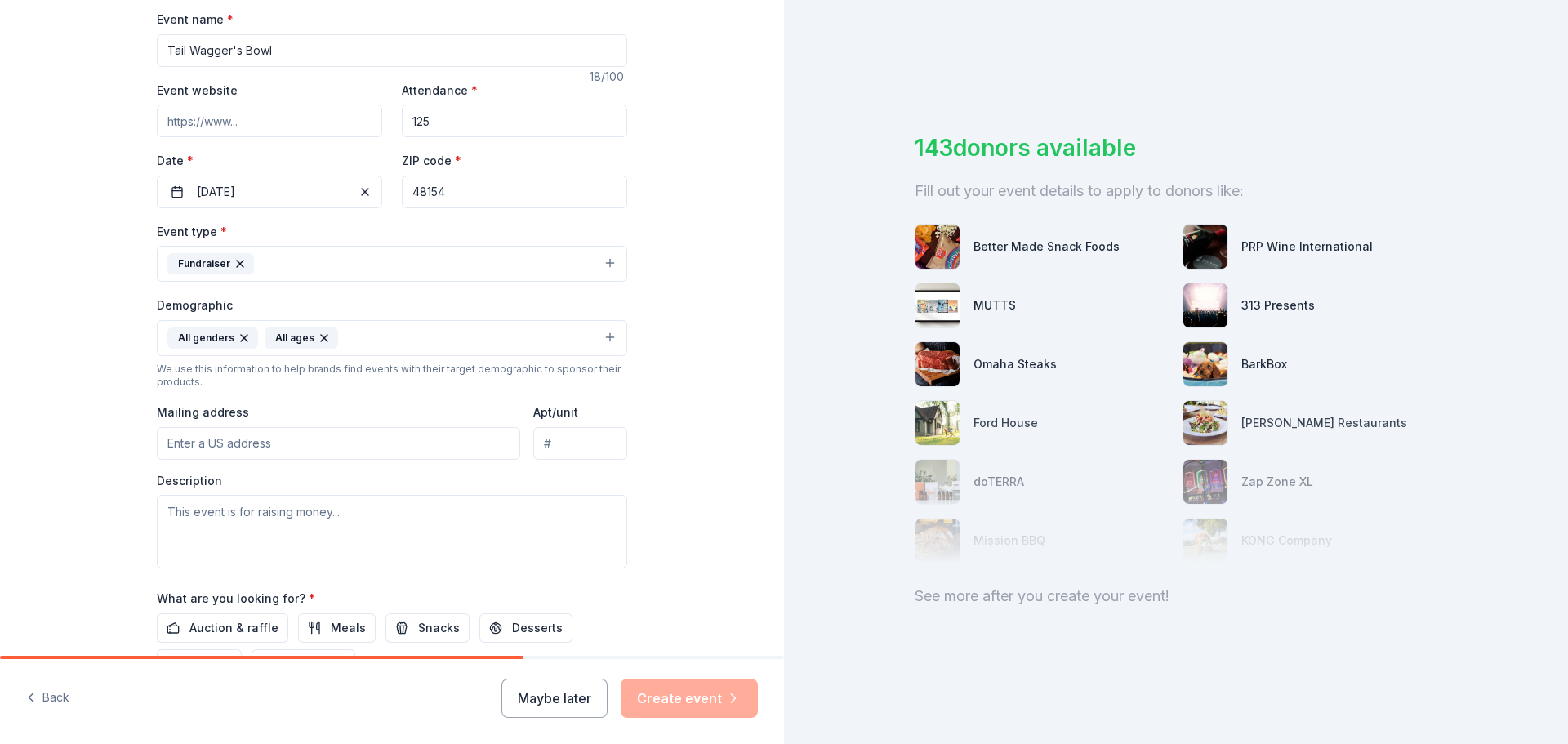
click at [242, 447] on input "Mailing address" at bounding box center [339, 444] width 363 height 33
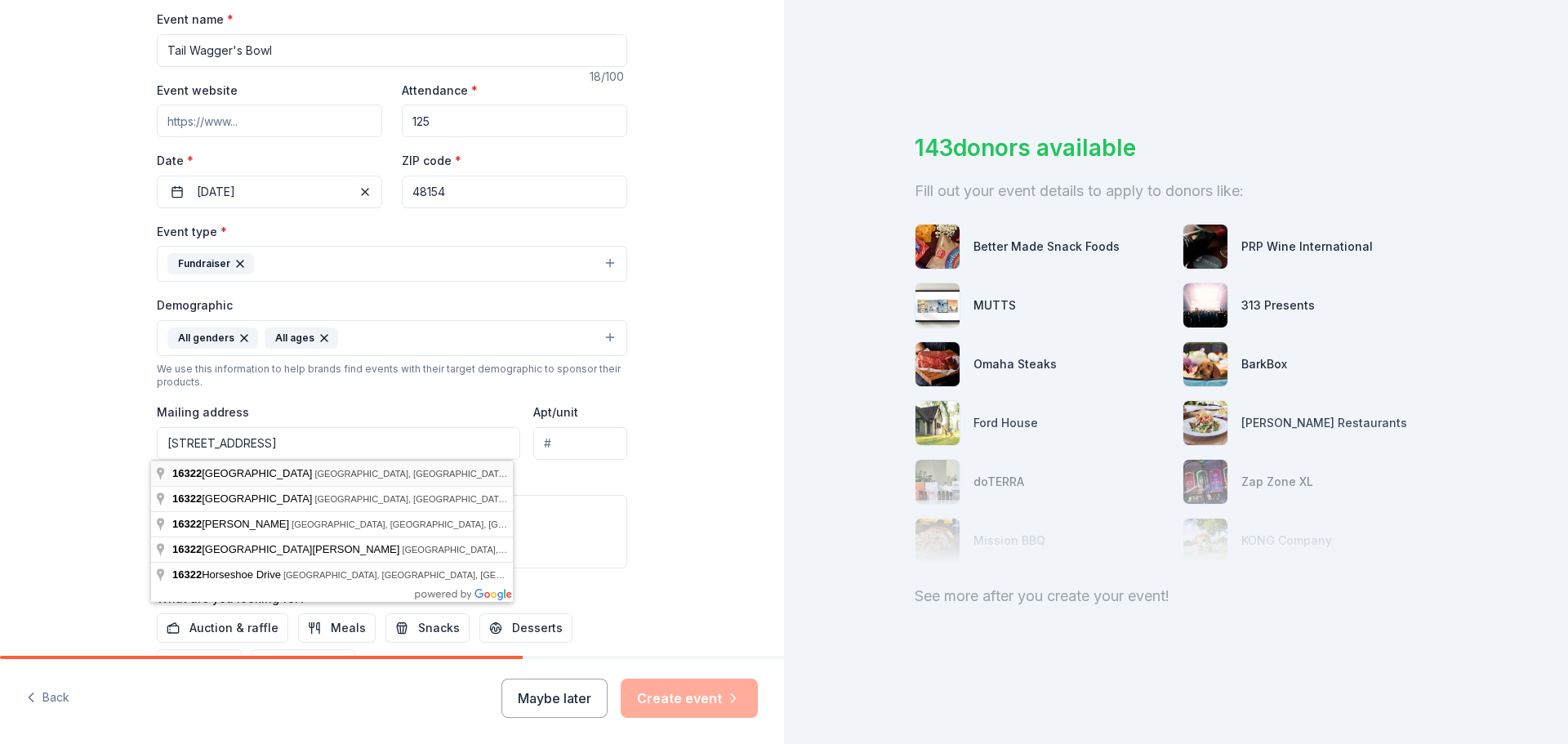
type input "[STREET_ADDRESS]"
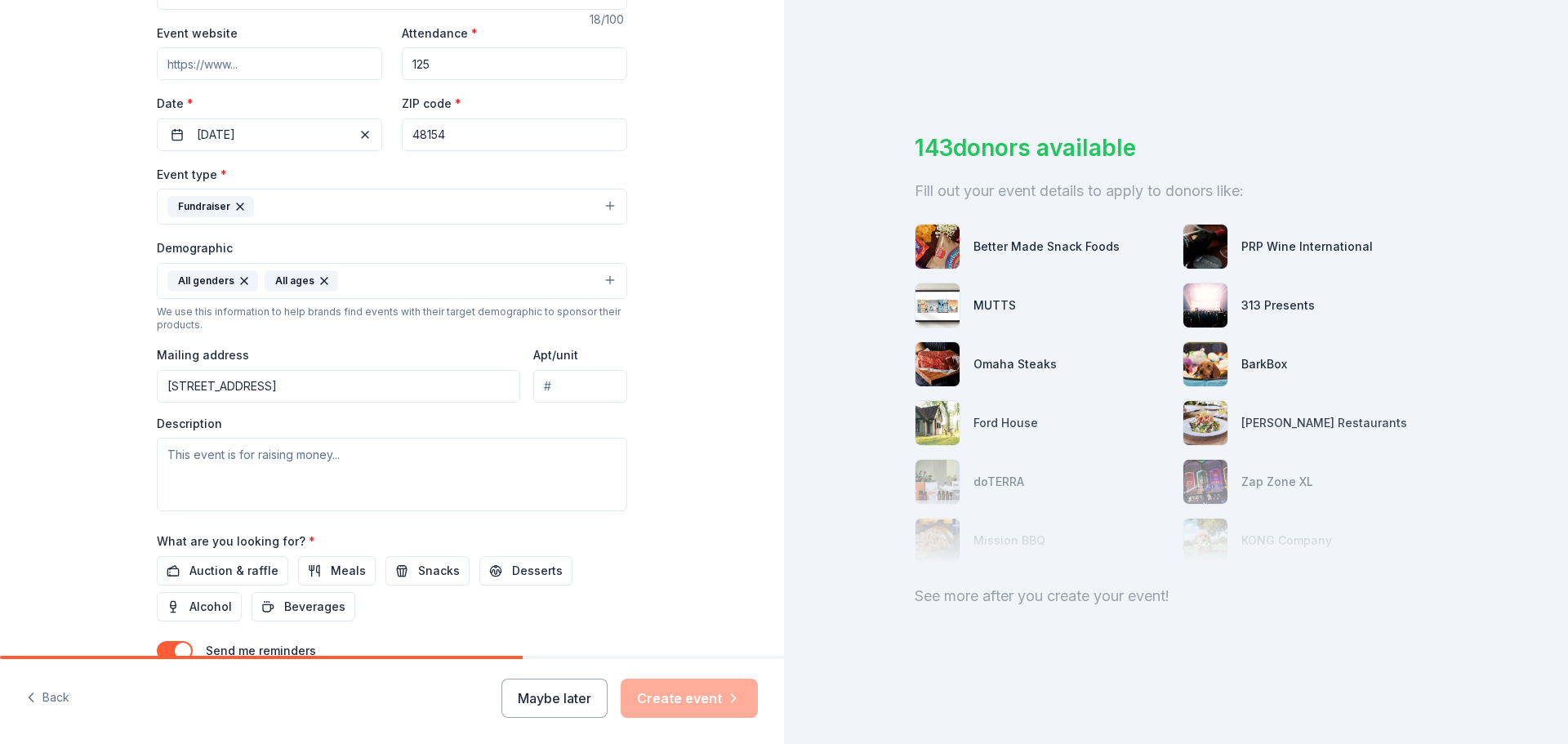
scroll to position [327, 0]
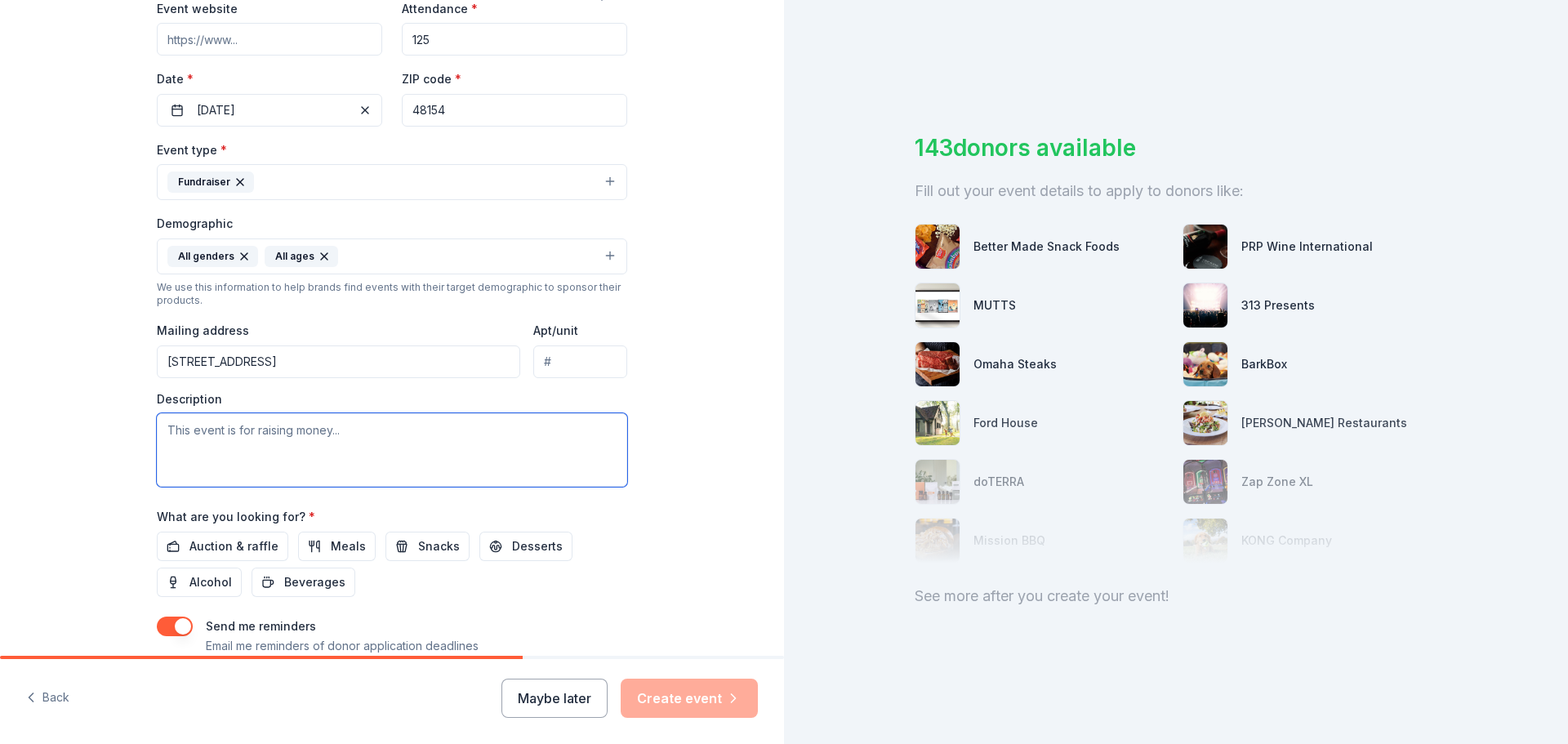
click at [343, 433] on textarea at bounding box center [392, 449] width 471 height 73
click at [471, 429] on textarea "This event is for raising money to expand our services to spay / neuter" at bounding box center [392, 449] width 471 height 73
click at [580, 429] on textarea "This event is for raising money to expand our services to offer spay / neuter" at bounding box center [392, 449] width 471 height 73
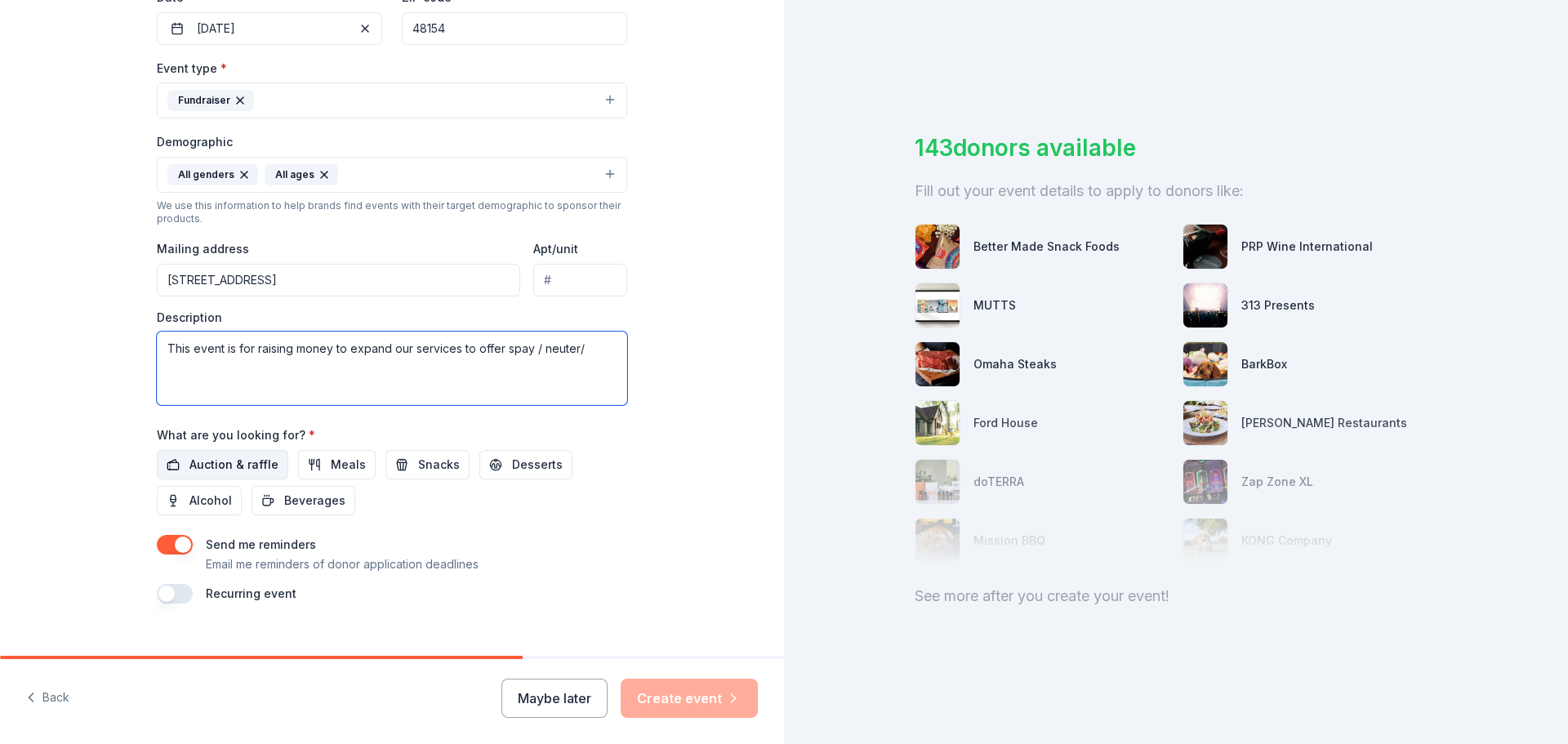
type textarea "This event is for raising money to expand our services to offer spay / neuter/"
click at [237, 462] on span "Auction & raffle" at bounding box center [234, 465] width 89 height 20
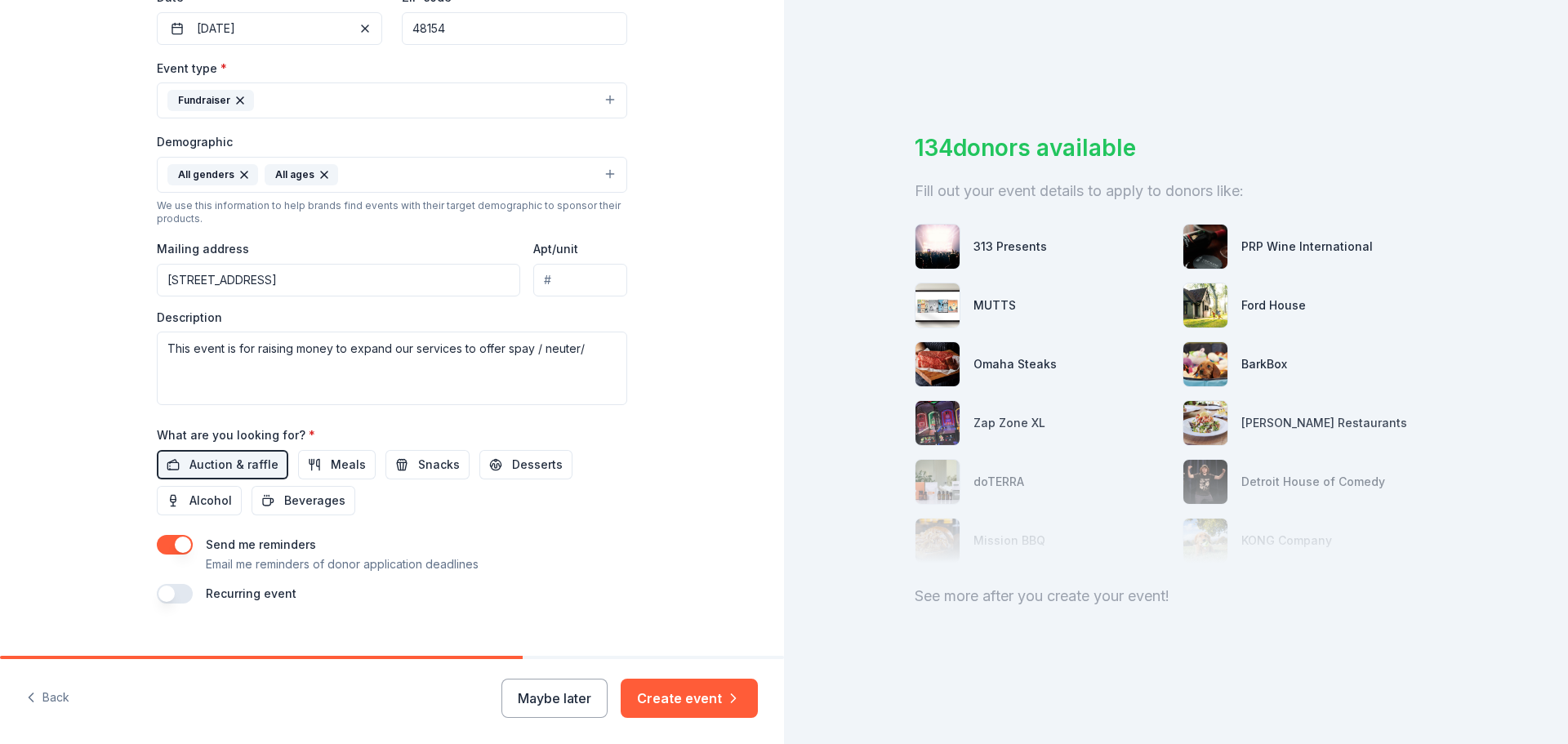
scroll to position [435, 0]
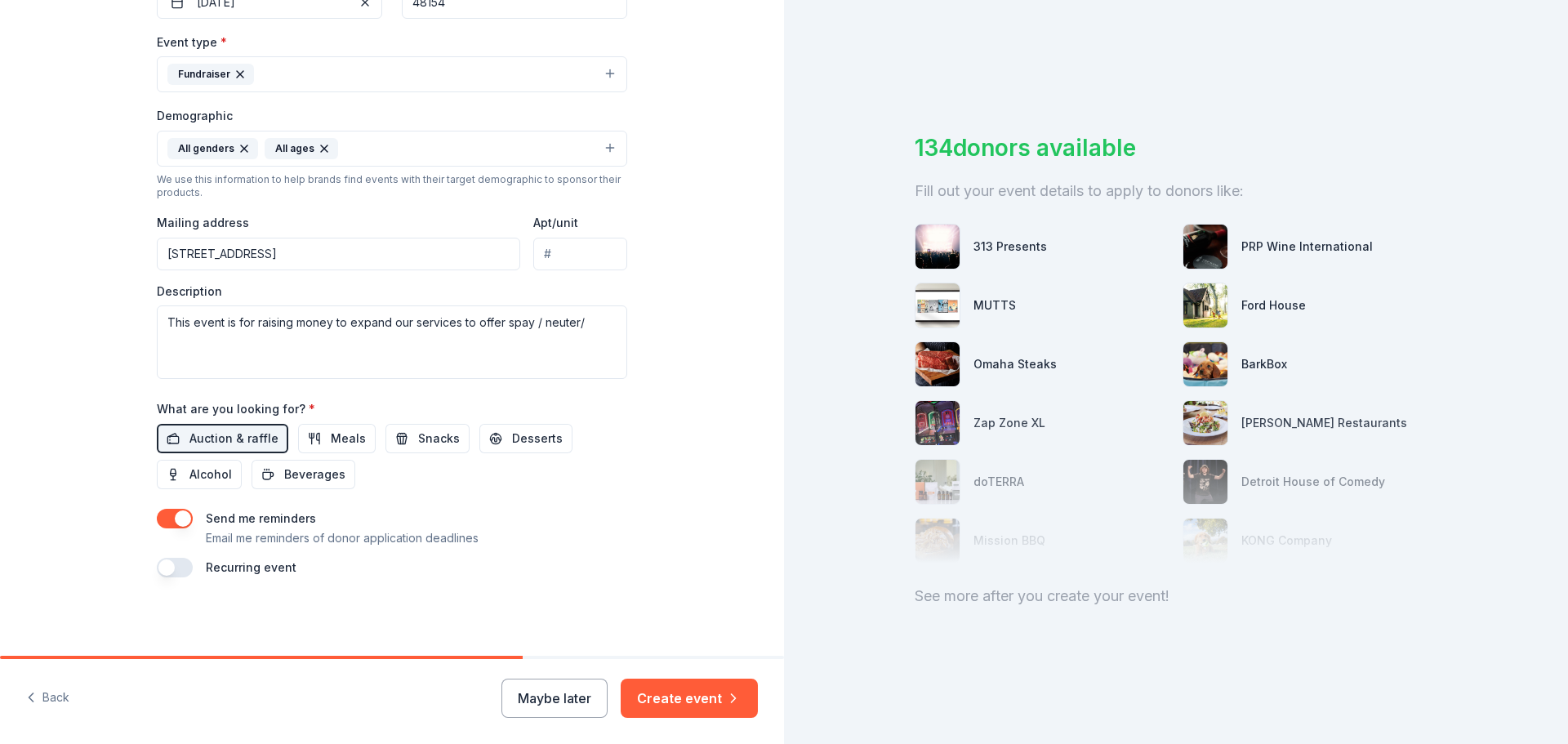
click at [183, 568] on button "button" at bounding box center [175, 568] width 36 height 20
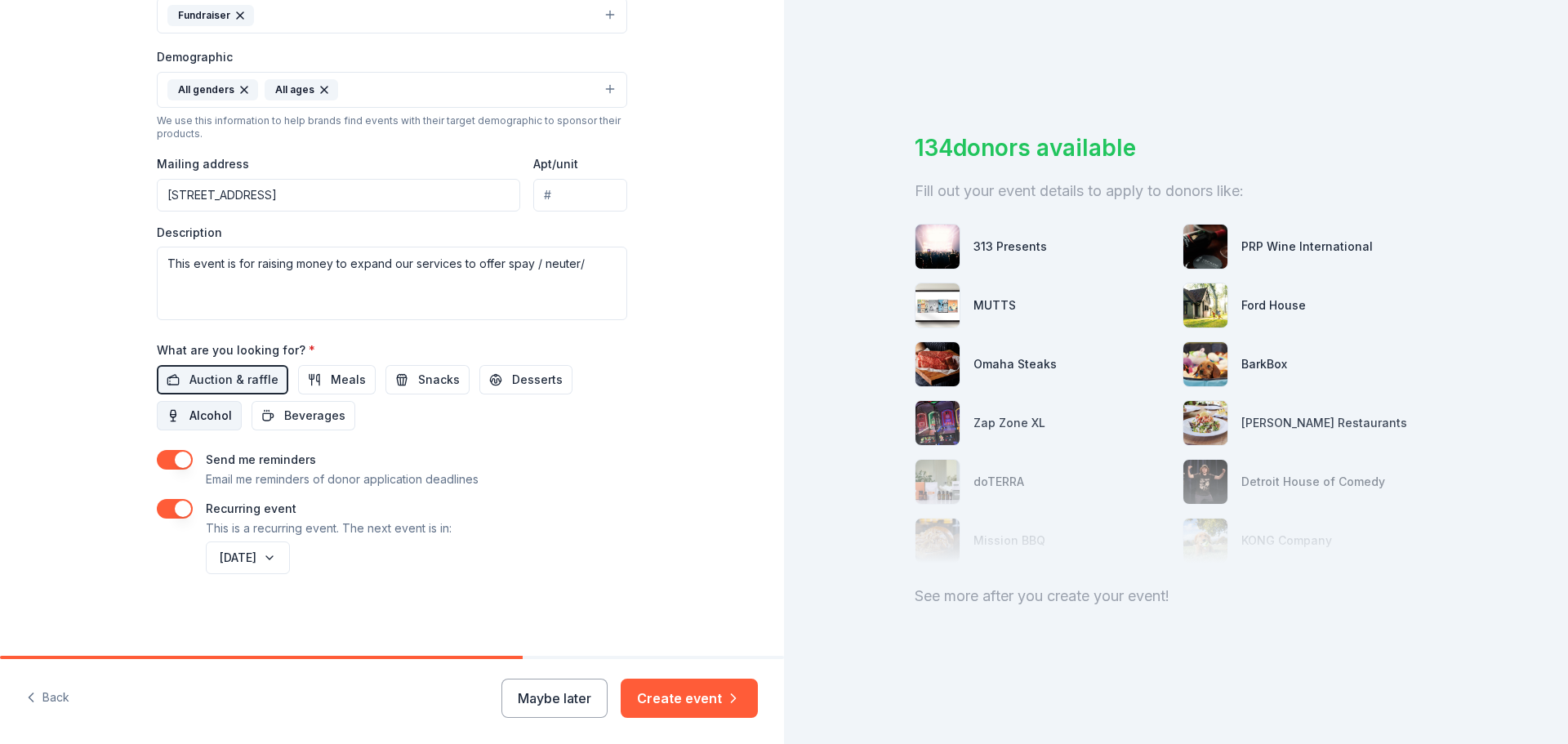
click at [193, 421] on span "Alcohol" at bounding box center [211, 416] width 42 height 20
click at [685, 695] on button "Create event" at bounding box center [690, 698] width 137 height 39
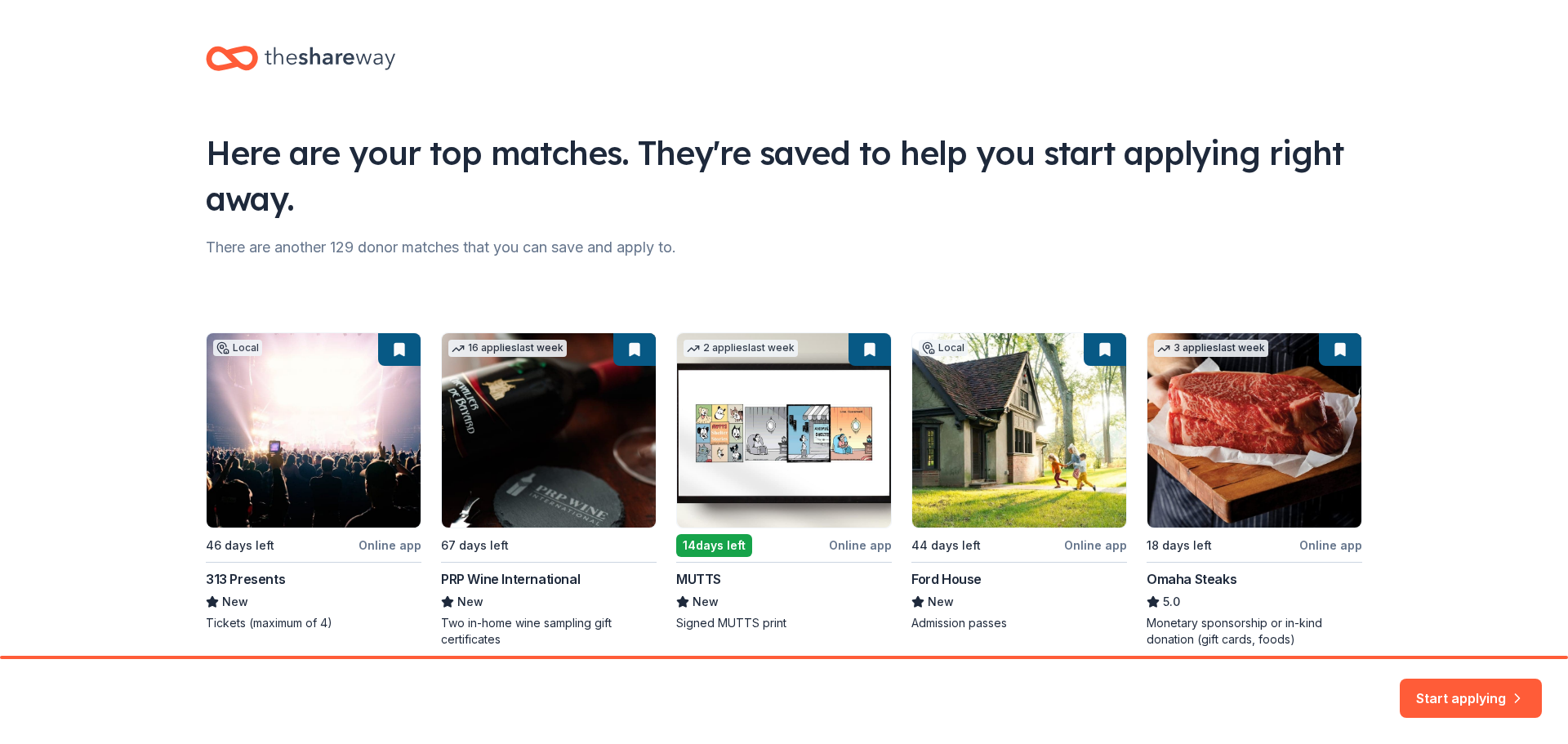
click at [242, 581] on div "Local 46 days left Online app 313 Presents New Tickets (maximum of 4) 16 applie…" at bounding box center [784, 490] width 1157 height 315
click at [259, 492] on div "Local 46 days left Online app 313 Presents New Tickets (maximum of 4) 16 applie…" at bounding box center [784, 490] width 1157 height 315
click at [527, 404] on div "Local 46 days left Online app 313 Presents New Tickets (maximum of 4) 16 applie…" at bounding box center [784, 490] width 1157 height 315
click at [1480, 691] on button "Start applying" at bounding box center [1470, 691] width 142 height 39
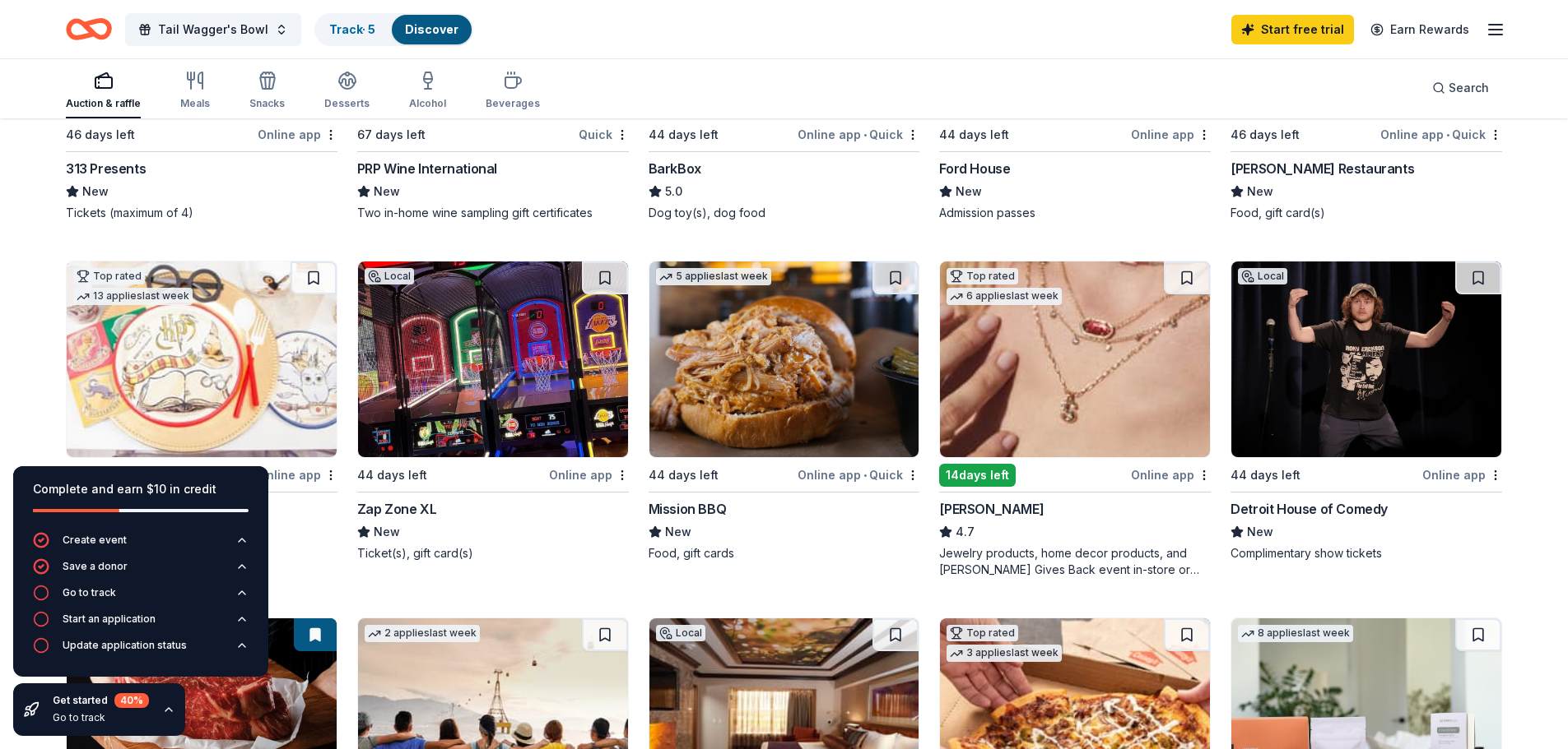
scroll to position [411, 0]
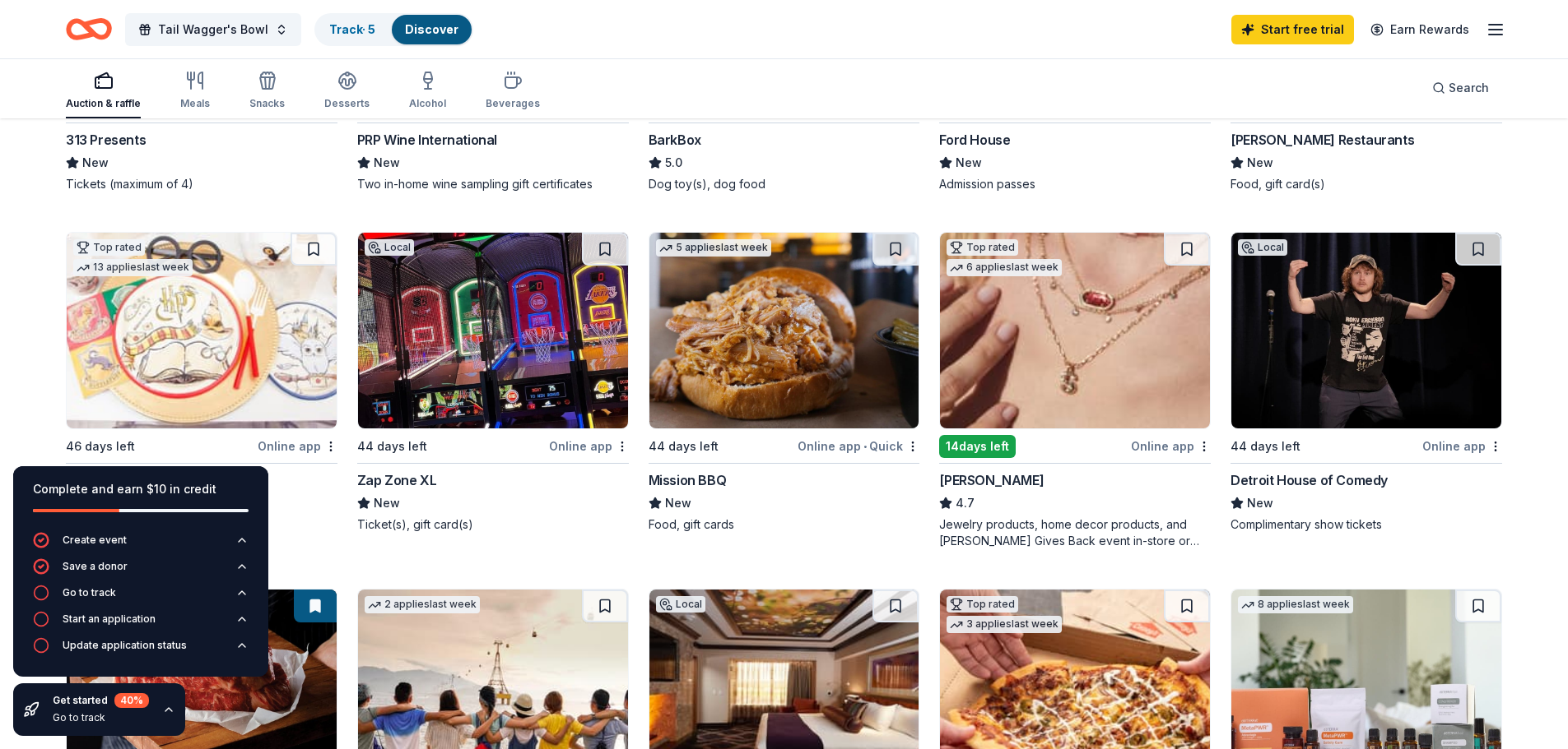
click at [167, 712] on icon "button" at bounding box center [168, 710] width 13 height 13
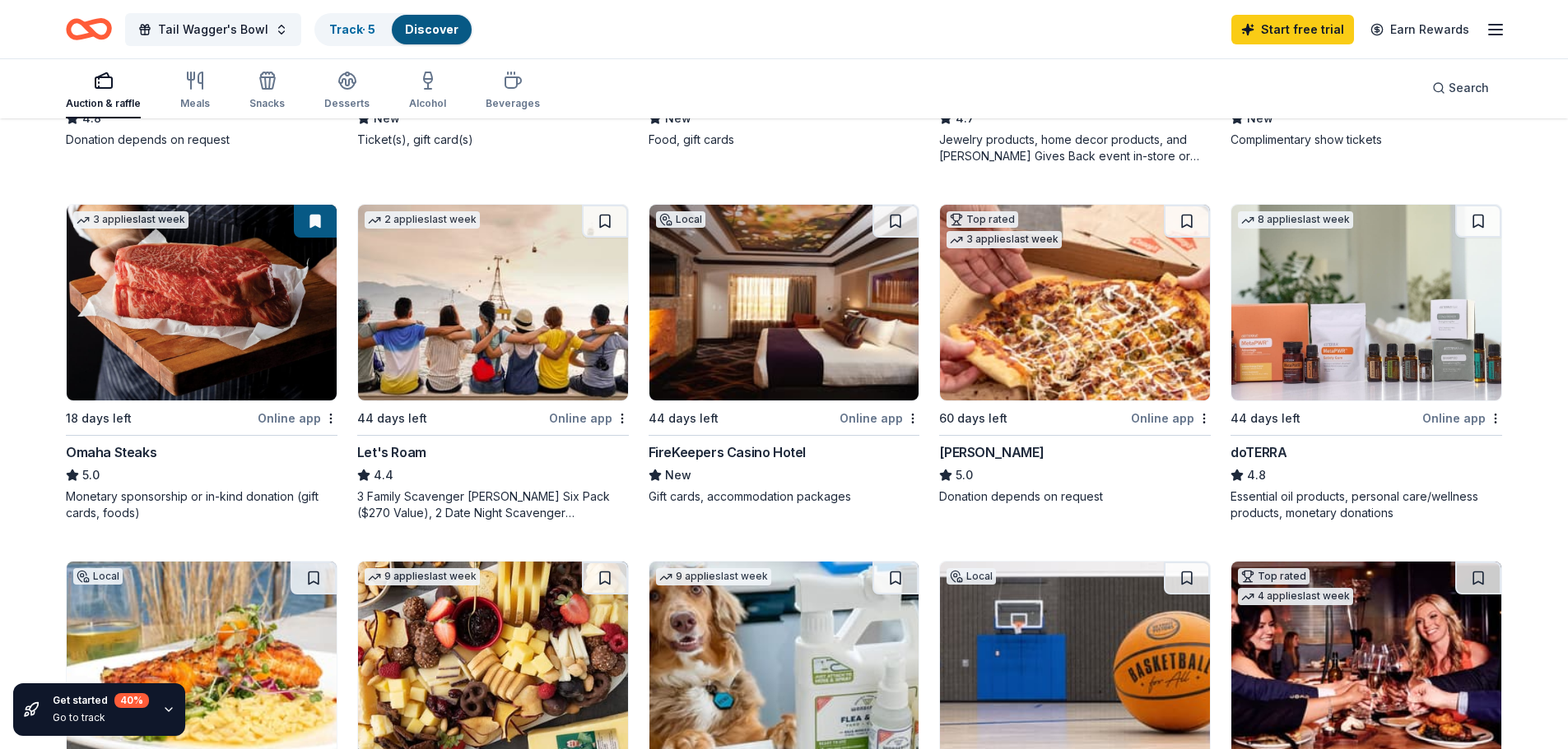
scroll to position [785, 0]
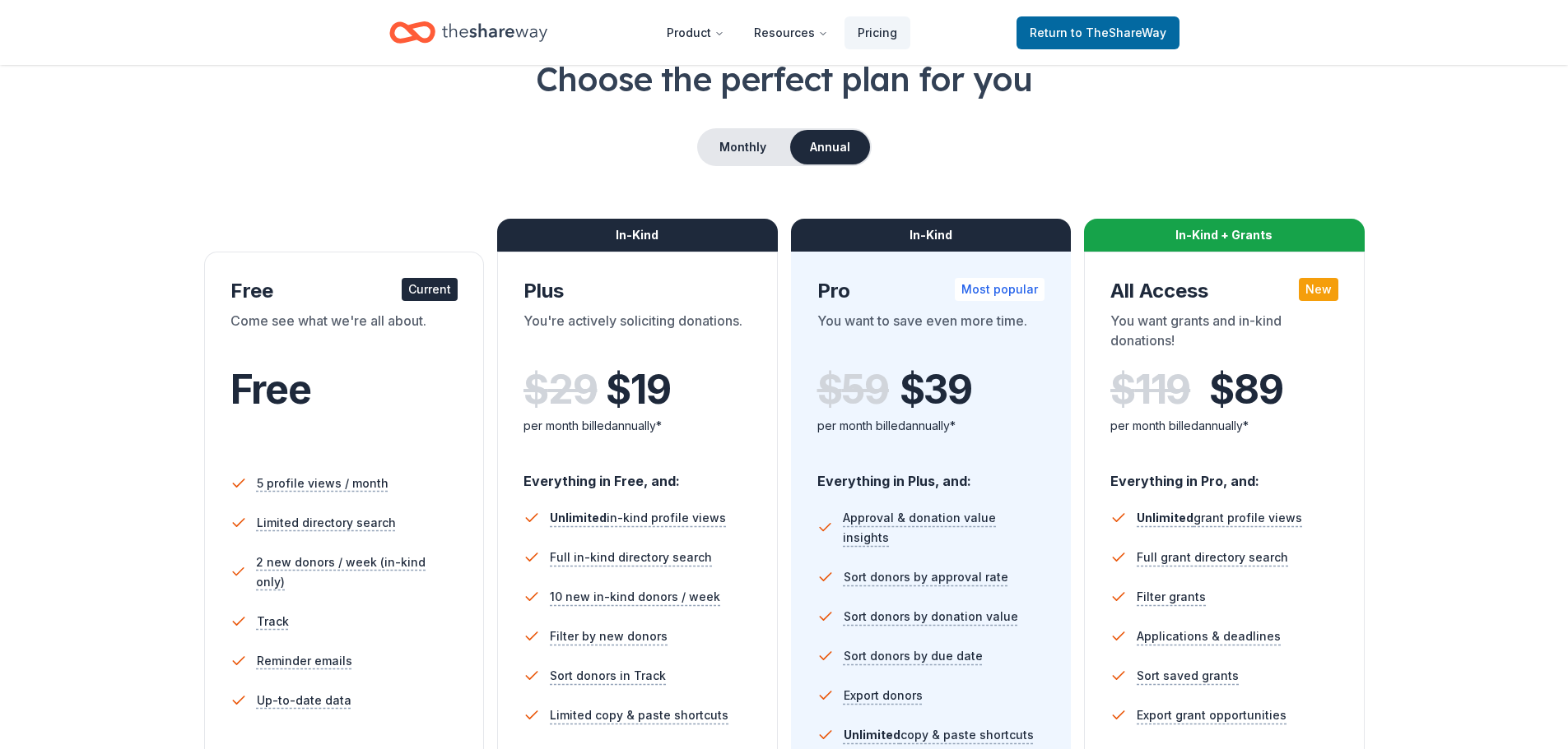
scroll to position [82, 0]
